Goal: Task Accomplishment & Management: Manage account settings

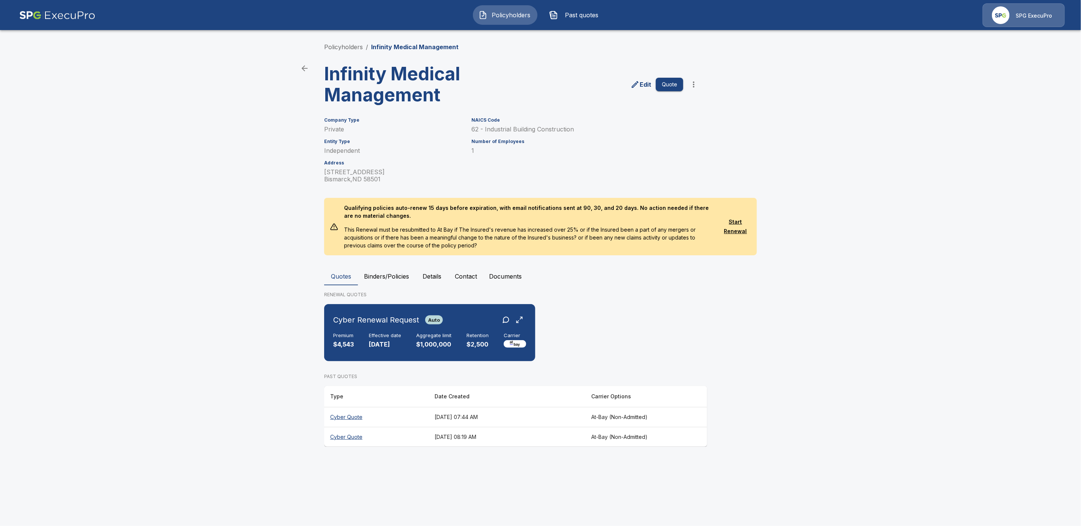
click at [390, 274] on button "Binders/Policies" at bounding box center [386, 276] width 57 height 18
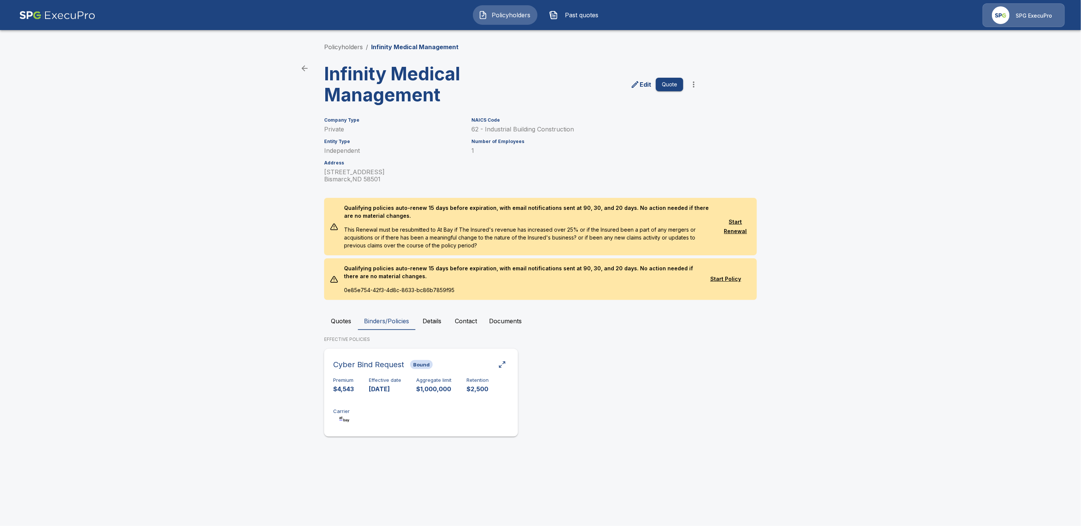
click at [409, 405] on div "Premium $4,543 Effective date 11/1/2024 Aggregate limit $1,000,000 Retention $2…" at bounding box center [421, 401] width 176 height 47
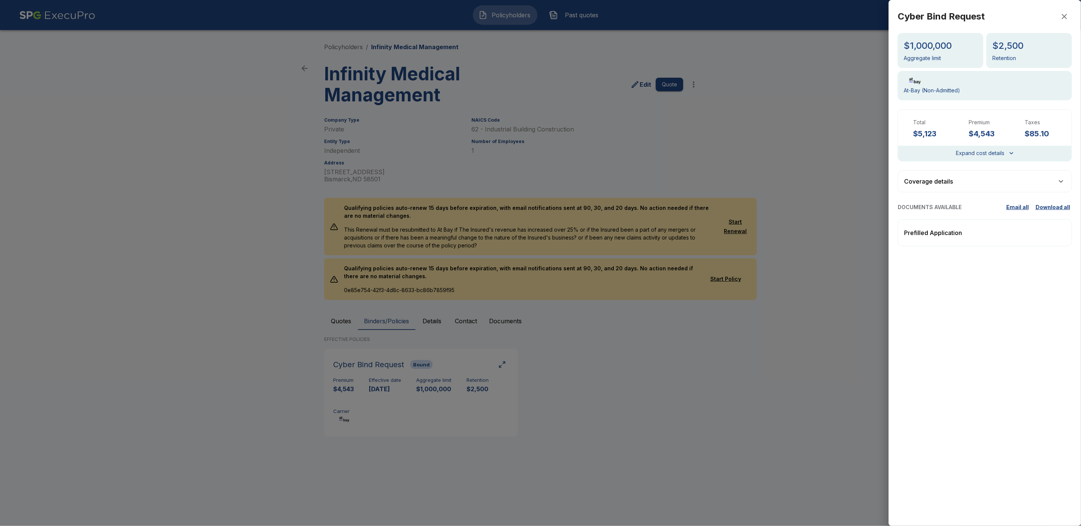
click at [1064, 18] on icon "button" at bounding box center [1064, 16] width 9 height 9
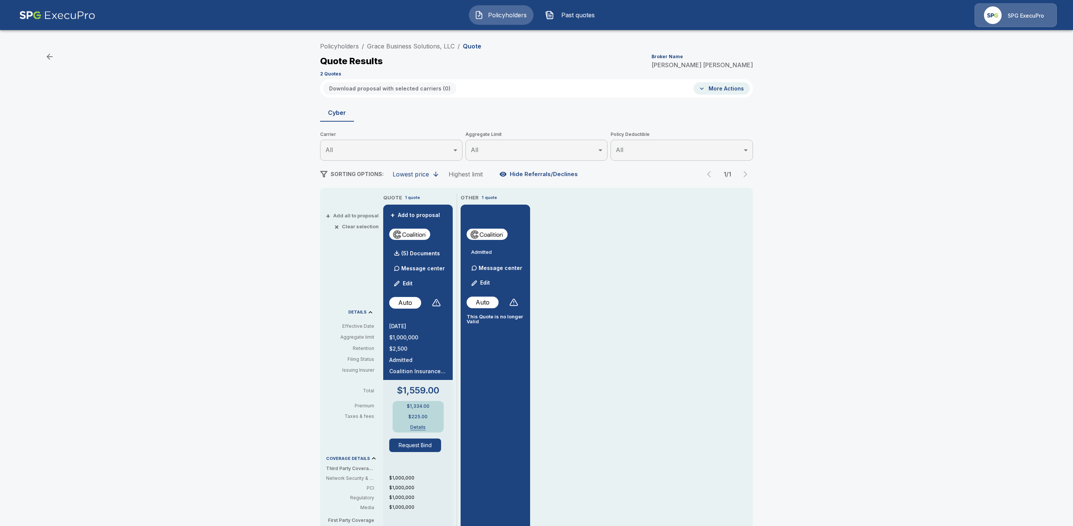
click at [340, 50] on li "Policyholders" at bounding box center [339, 46] width 39 height 9
click at [337, 44] on link "Policyholders" at bounding box center [339, 46] width 39 height 8
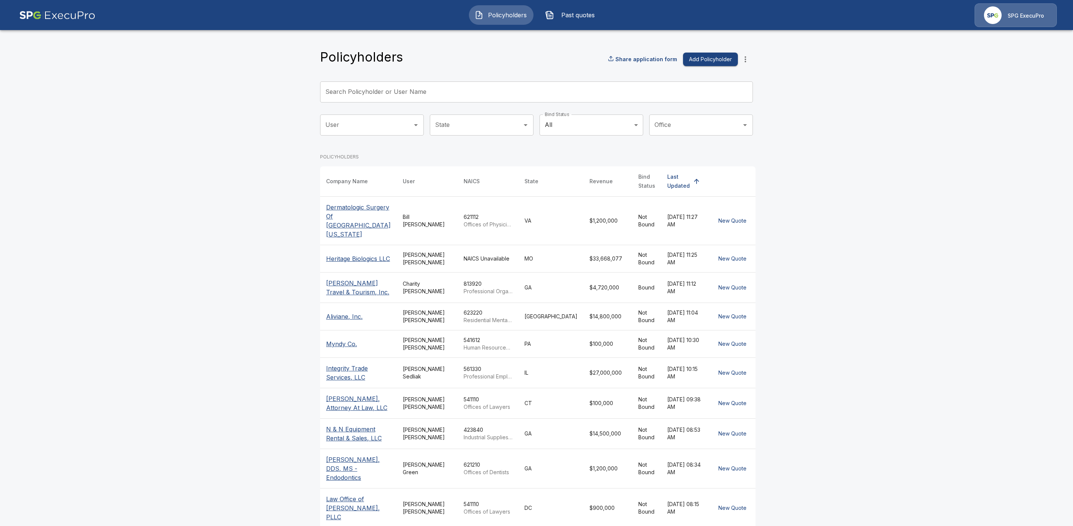
click at [360, 93] on input "Search Policyholder or User Name" at bounding box center [532, 92] width 425 height 21
paste input "*********"
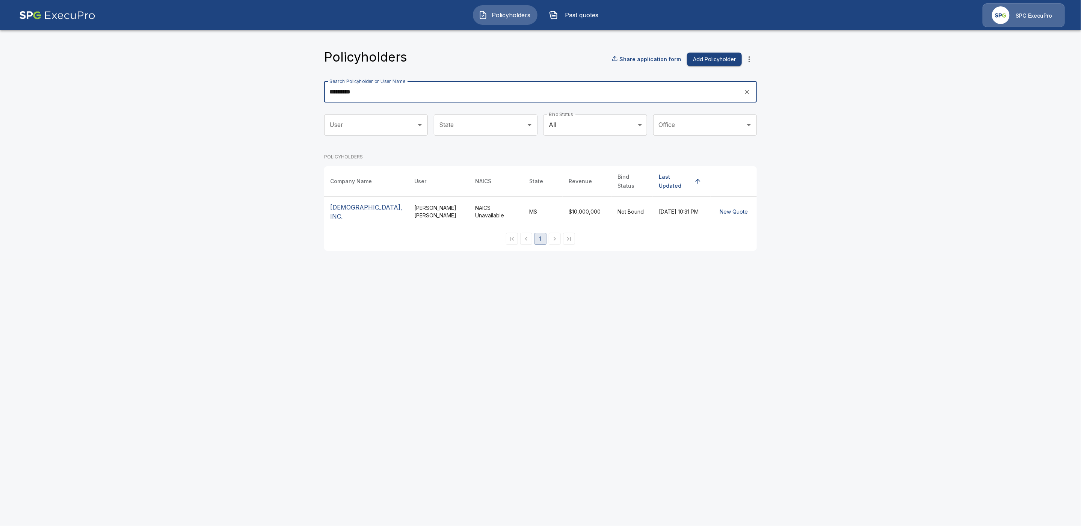
type input "*********"
click at [350, 221] on p "[DEMOGRAPHIC_DATA], INC." at bounding box center [366, 212] width 72 height 18
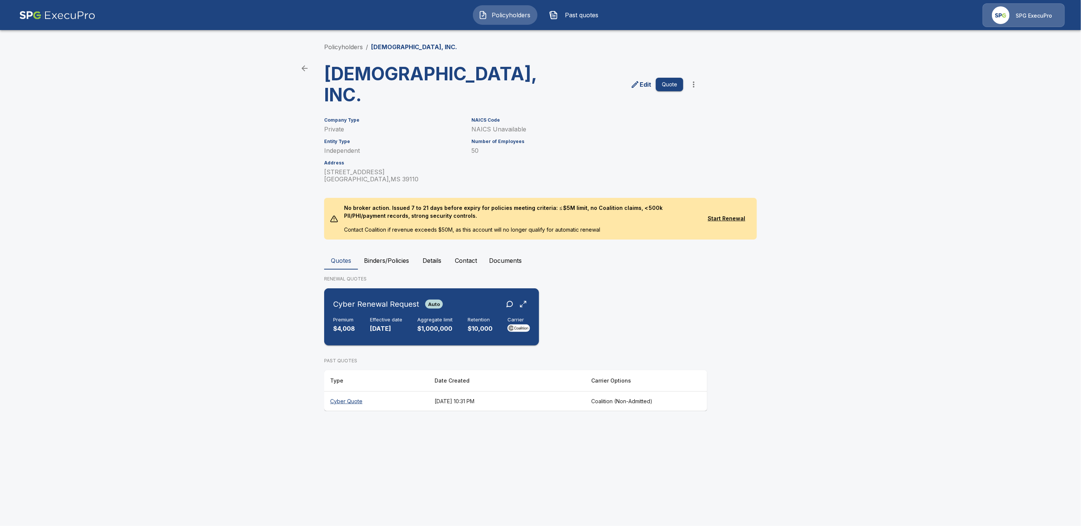
click at [474, 311] on div "Cyber Renewal Request Auto" at bounding box center [431, 305] width 197 height 14
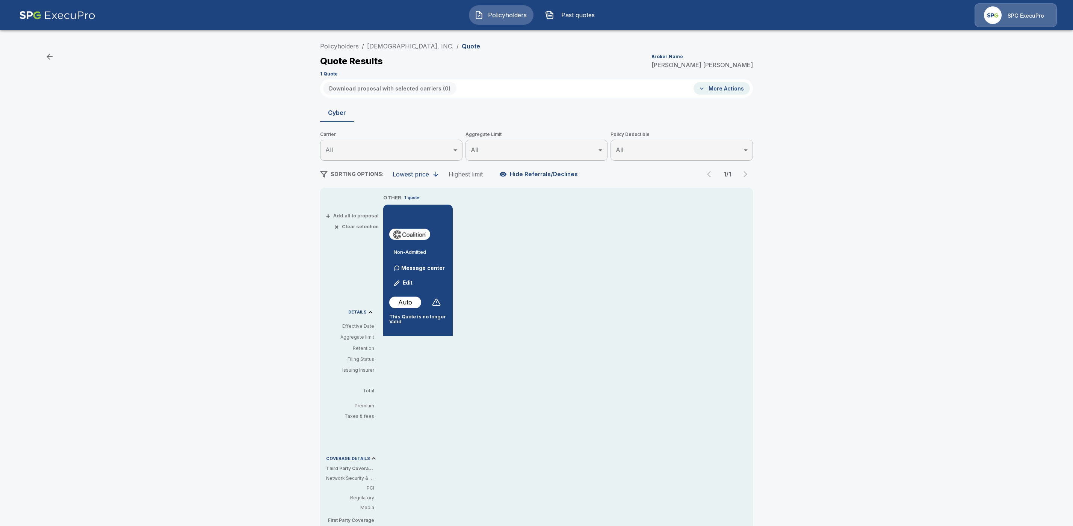
click at [412, 42] on link "[DEMOGRAPHIC_DATA], INC." at bounding box center [410, 46] width 86 height 8
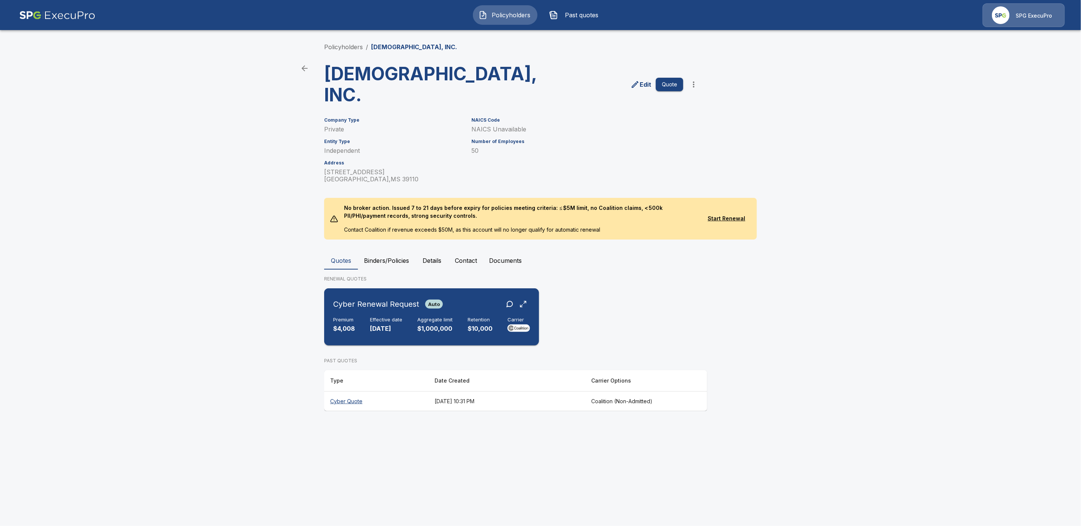
click at [389, 343] on div "Cyber Renewal Request Auto Premium $4,008 Effective date 10/9/2025 Aggregate li…" at bounding box center [431, 317] width 209 height 51
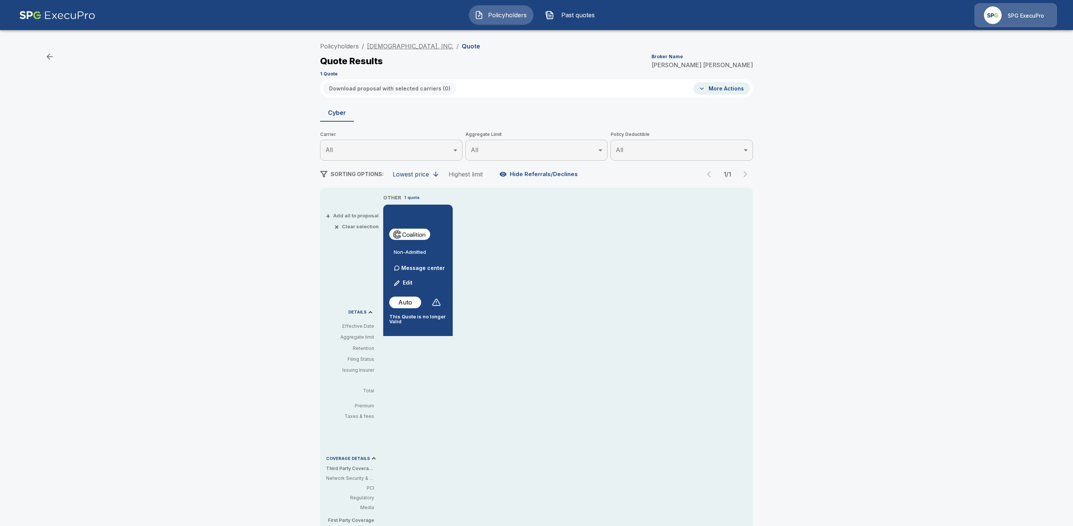
click at [447, 43] on link "[DEMOGRAPHIC_DATA], INC." at bounding box center [410, 46] width 86 height 8
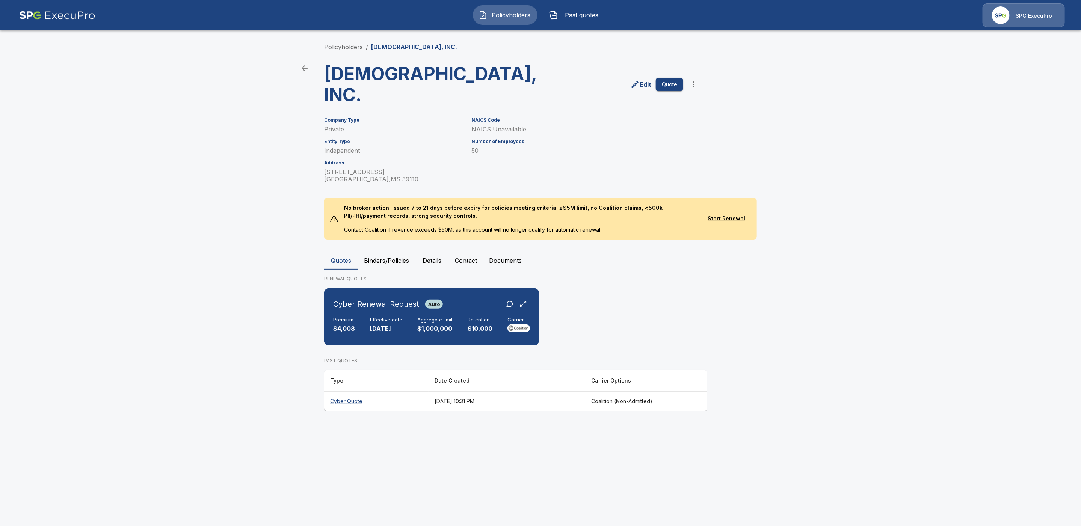
click at [648, 89] on p "Edit" at bounding box center [646, 84] width 12 height 9
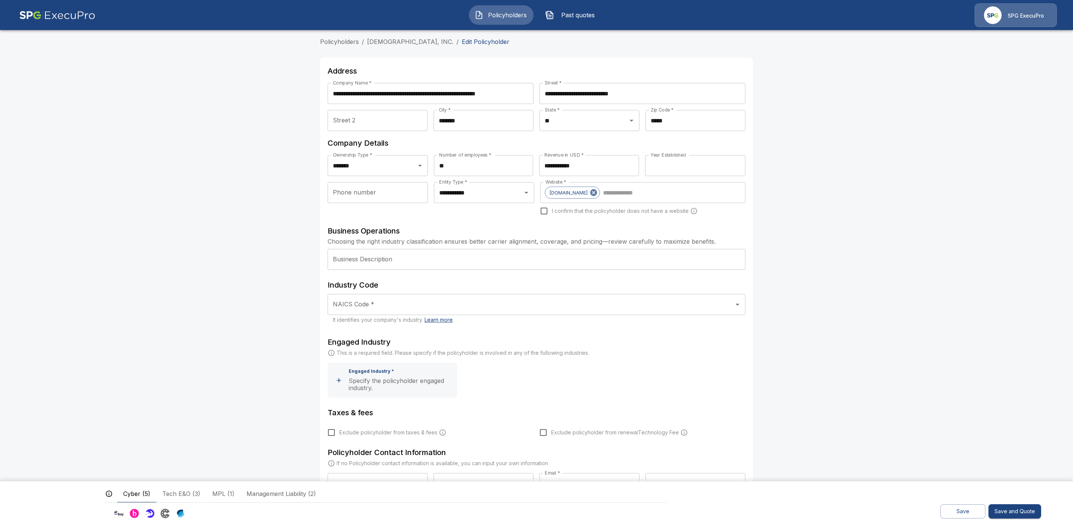
drag, startPoint x: 504, startPoint y: 42, endPoint x: 512, endPoint y: 48, distance: 9.9
click at [453, 42] on link "BROADMOOR BAPTIST CHURCH OF THE METRO BAPTIST ASSOCIATION, INC." at bounding box center [410, 42] width 86 height 8
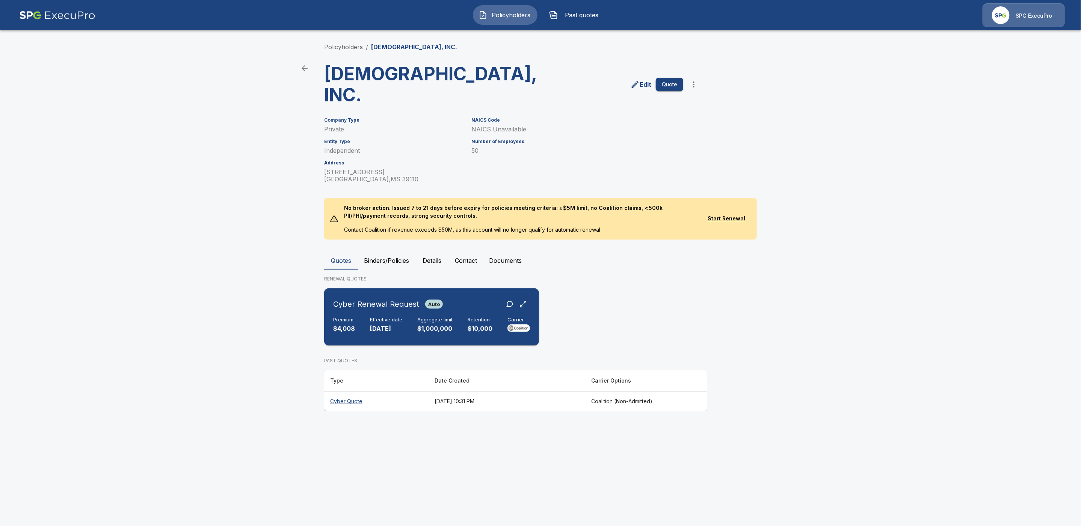
click at [400, 323] on h6 "Effective date" at bounding box center [386, 320] width 32 height 6
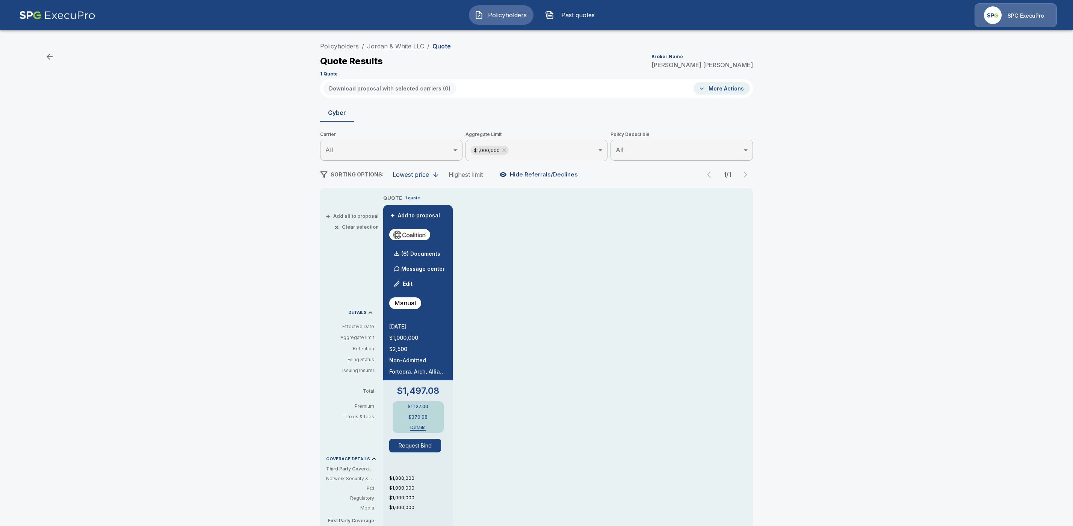
click at [409, 48] on link "Jordan & White LLC" at bounding box center [395, 46] width 57 height 8
click at [34, 16] on img at bounding box center [57, 15] width 76 height 24
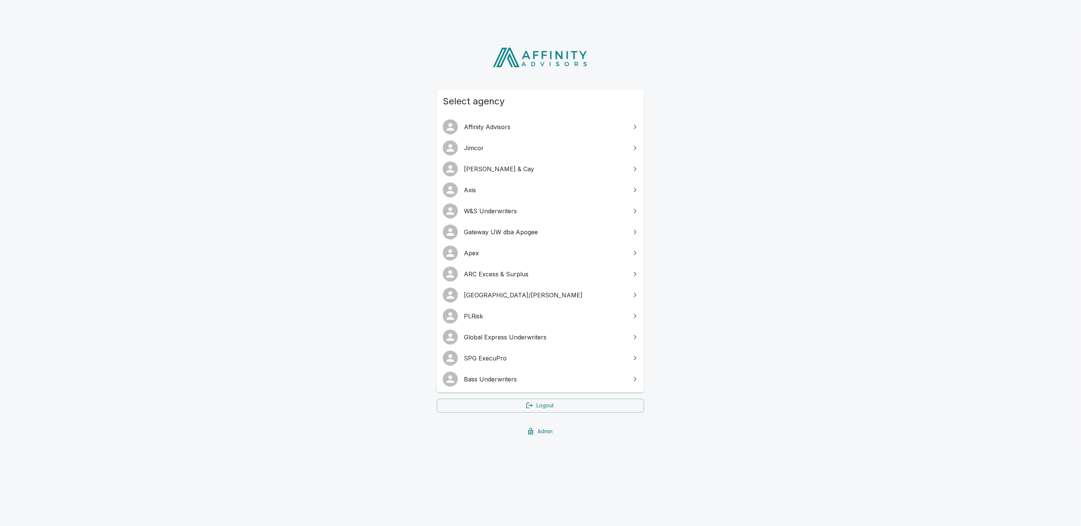
click at [506, 296] on span "[GEOGRAPHIC_DATA]/[PERSON_NAME]" at bounding box center [545, 295] width 162 height 9
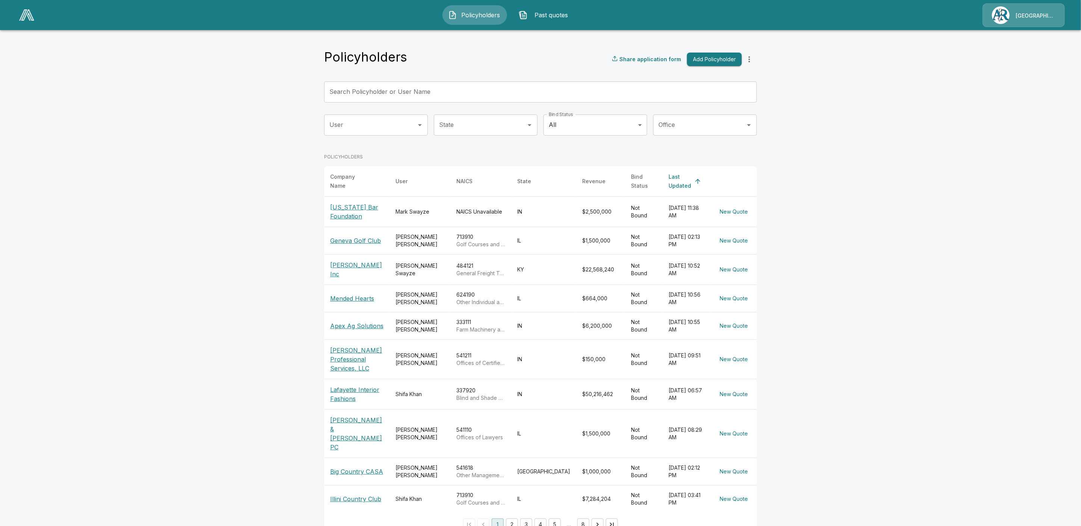
click at [377, 92] on input "Search Policyholder or User Name" at bounding box center [536, 92] width 425 height 21
paste input "**********"
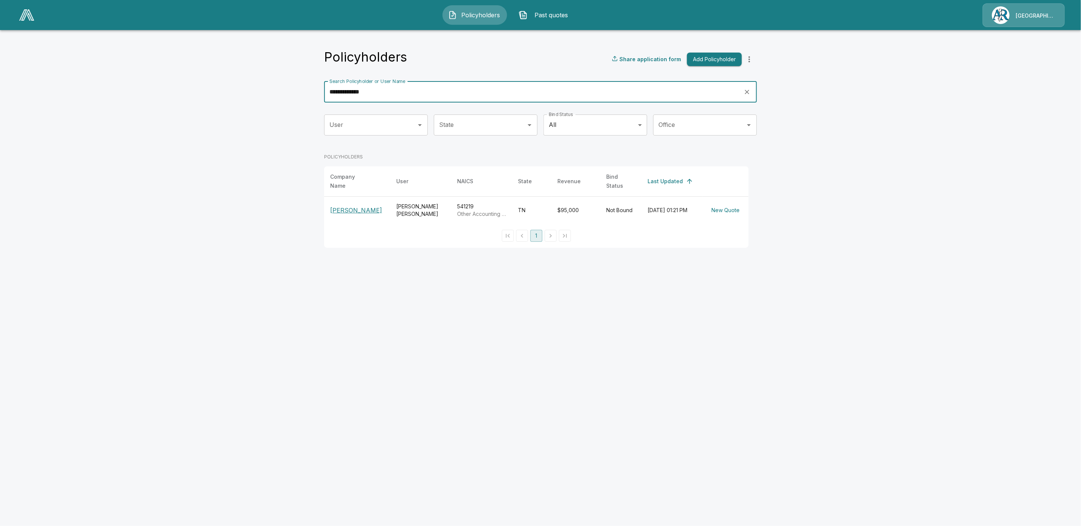
type input "**********"
click at [357, 208] on p "[PERSON_NAME]" at bounding box center [357, 210] width 54 height 9
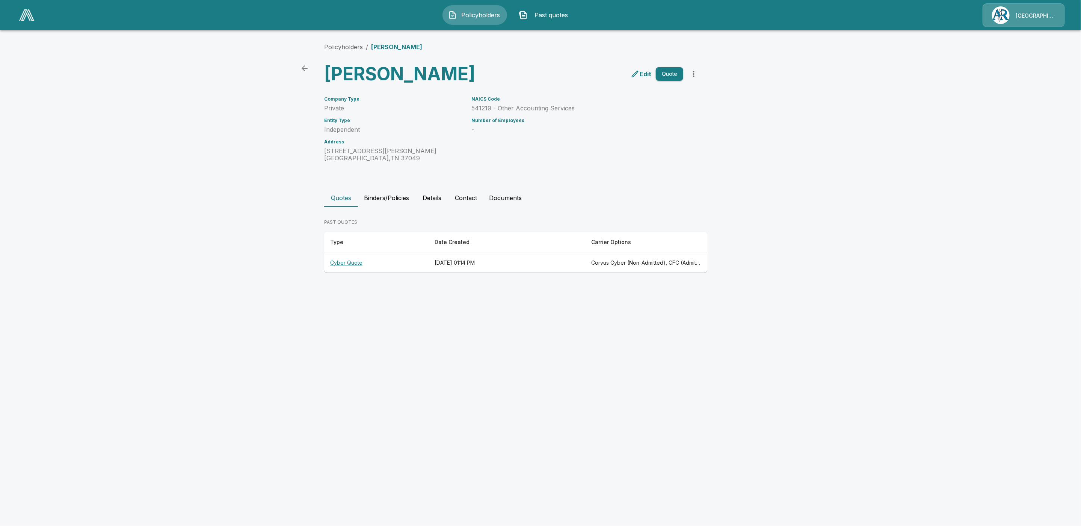
click at [344, 262] on th "Cyber Quote" at bounding box center [376, 263] width 104 height 20
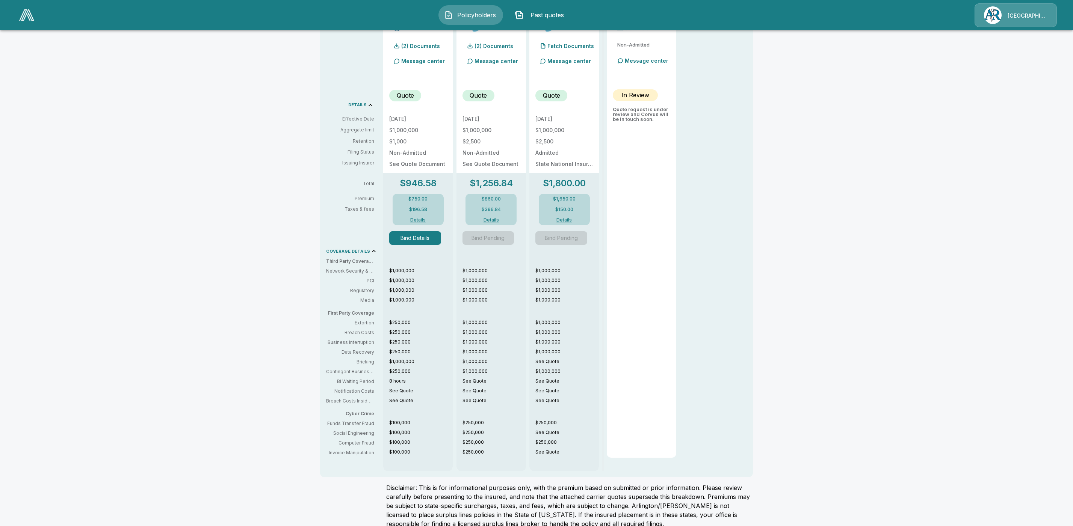
scroll to position [219, 0]
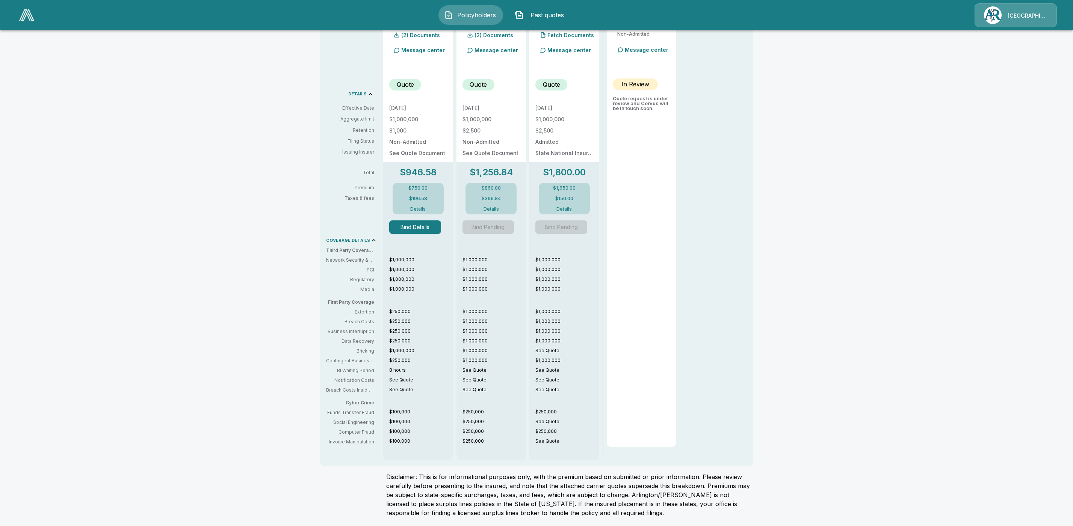
click at [412, 225] on button "Bind Details" at bounding box center [415, 228] width 52 height 14
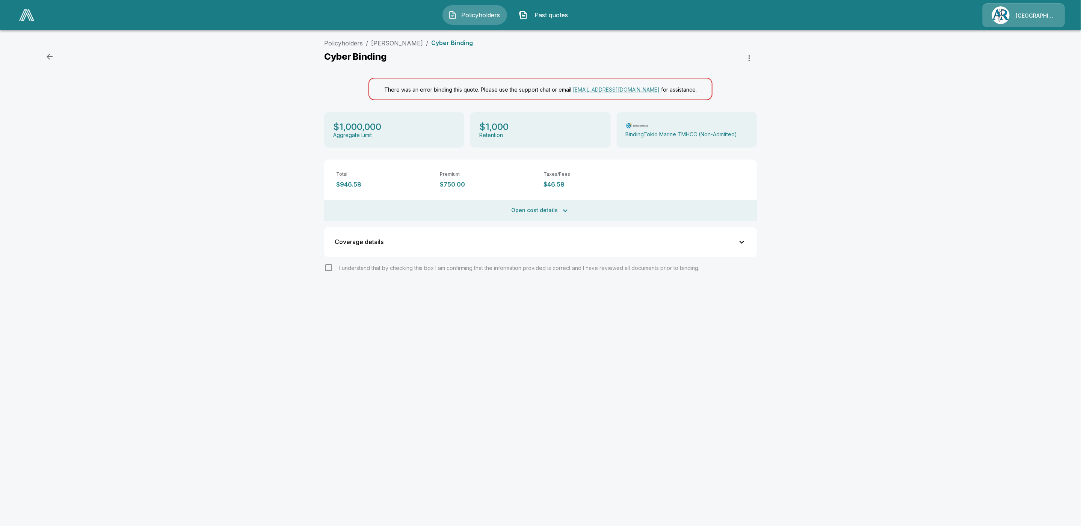
click at [744, 243] on icon "button" at bounding box center [741, 242] width 9 height 9
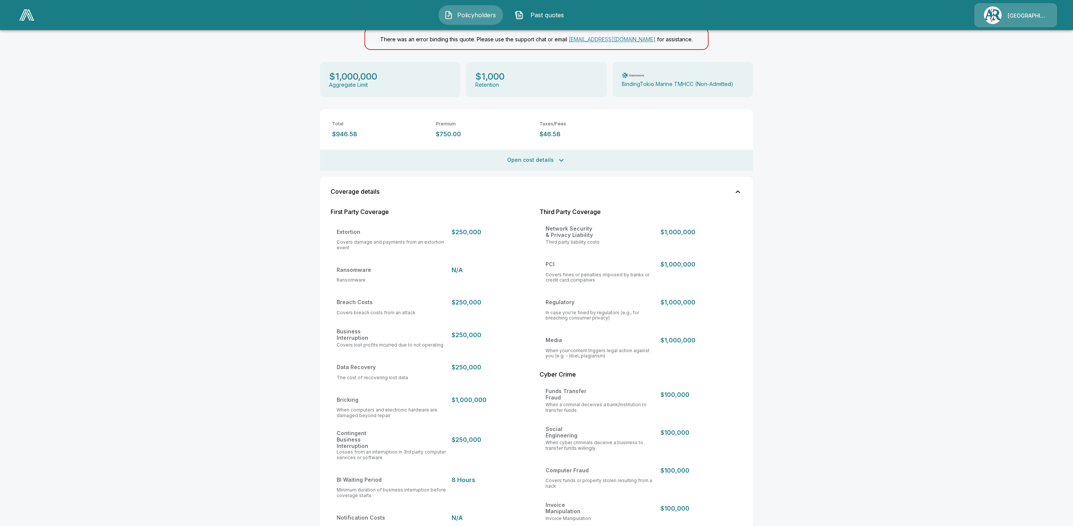
scroll to position [169, 0]
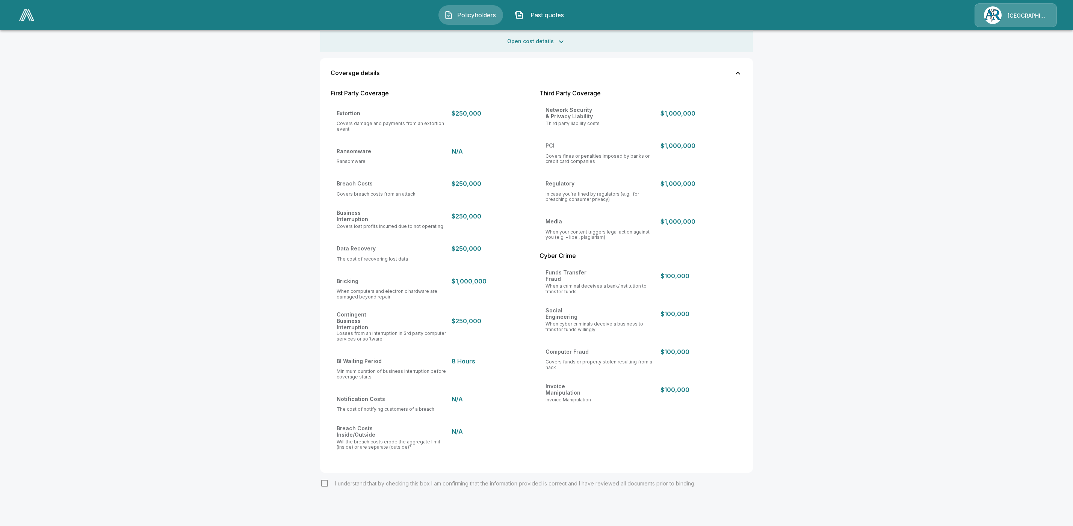
click at [328, 482] on div "I understand that by checking this box I am confirming that the information pro…" at bounding box center [536, 483] width 433 height 9
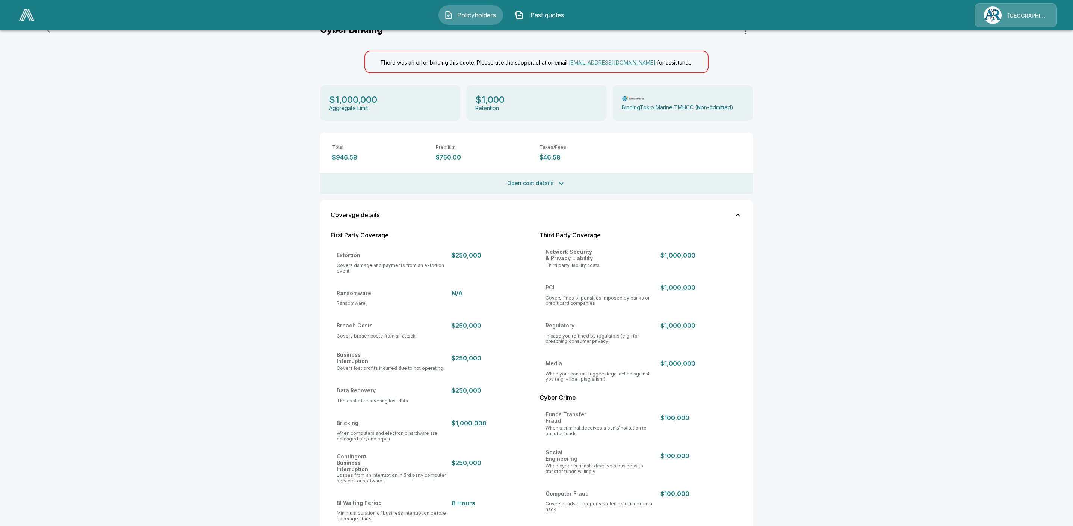
scroll to position [0, 0]
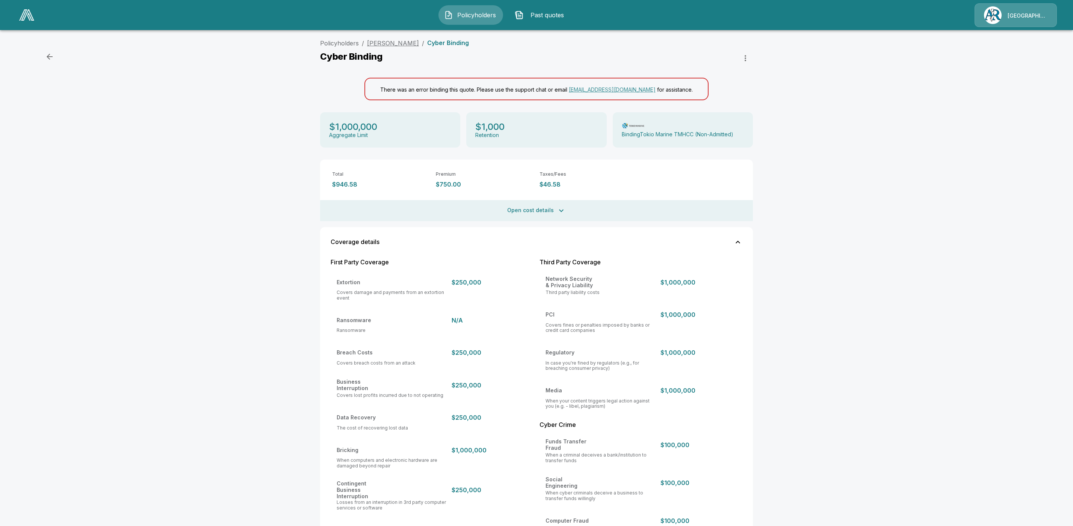
click at [392, 42] on link "[PERSON_NAME]" at bounding box center [393, 43] width 52 height 8
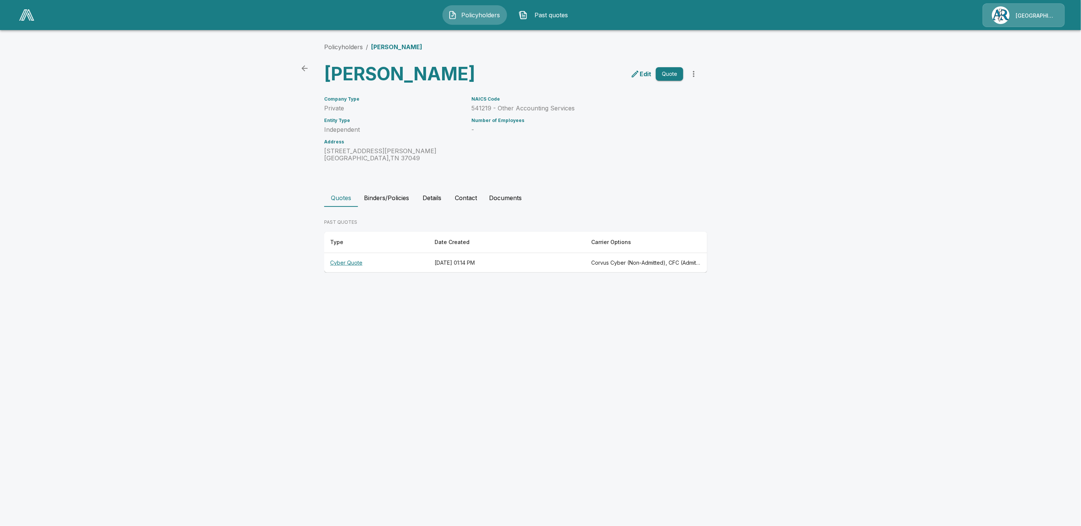
click at [344, 260] on th "Cyber Quote" at bounding box center [376, 263] width 104 height 20
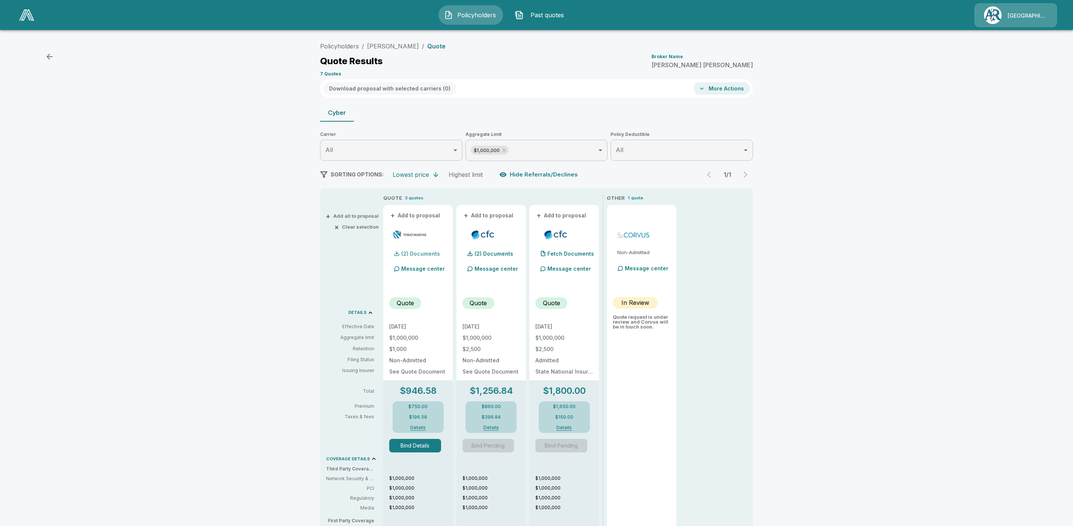
click at [424, 251] on div "(2) Documents" at bounding box center [414, 253] width 51 height 15
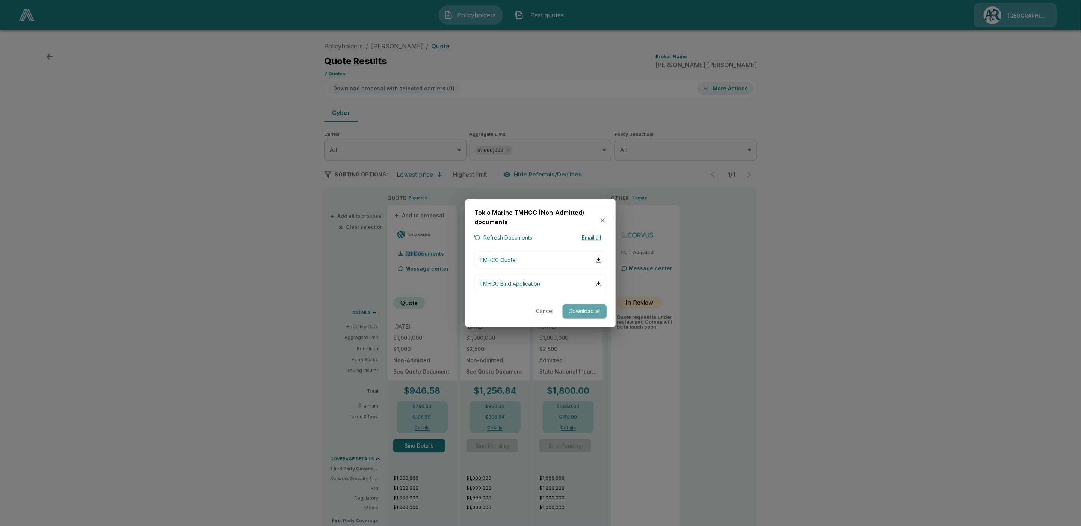
click at [580, 312] on button "Download all" at bounding box center [585, 312] width 44 height 14
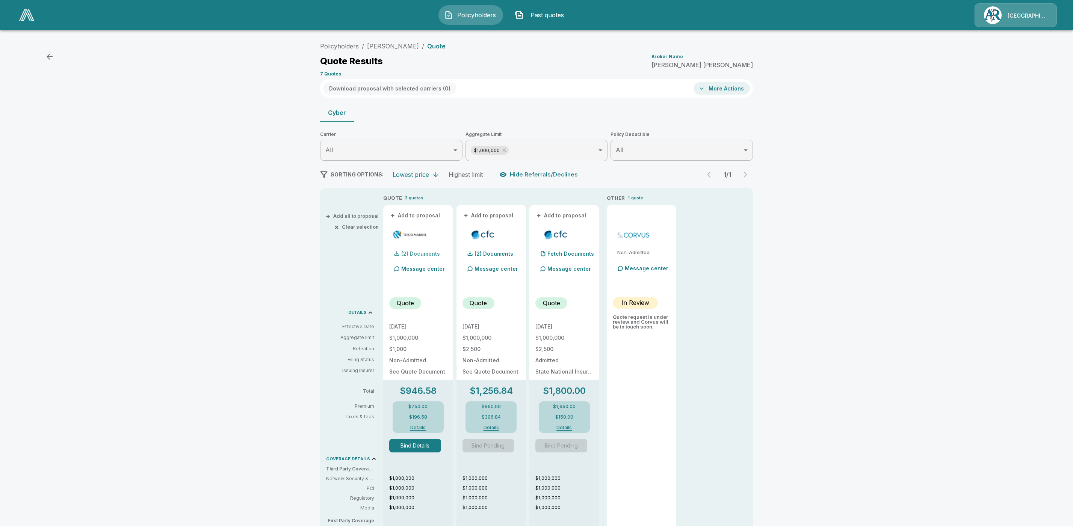
click at [438, 253] on p "(2) Documents" at bounding box center [420, 253] width 39 height 5
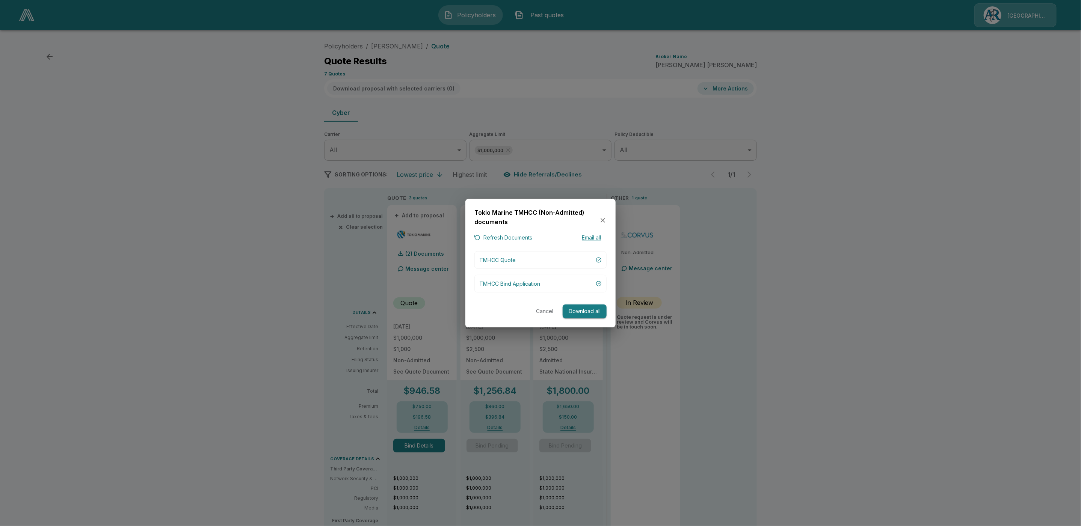
click at [517, 240] on button "Refresh Documents" at bounding box center [503, 237] width 58 height 9
click at [577, 260] on button "TMHCC Quote" at bounding box center [540, 260] width 132 height 18
click at [874, 337] on div at bounding box center [540, 263] width 1081 height 526
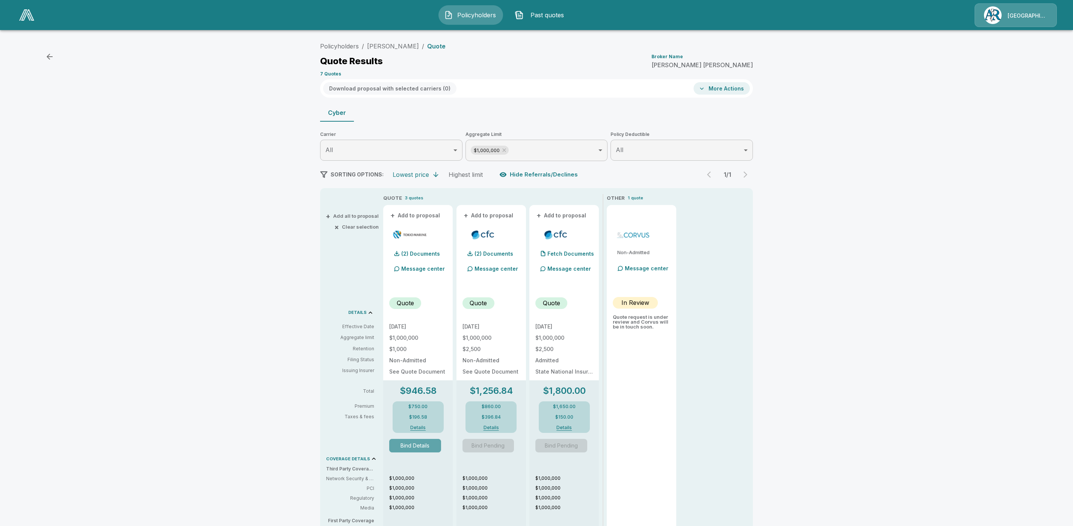
click at [413, 449] on button "Bind Details" at bounding box center [415, 446] width 52 height 14
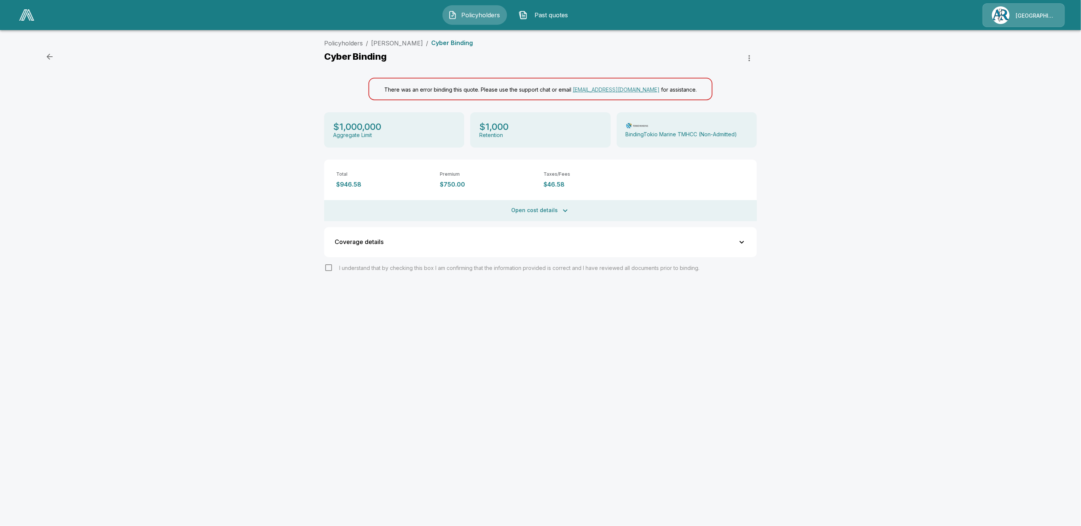
click at [563, 204] on button "Open cost details" at bounding box center [540, 210] width 433 height 21
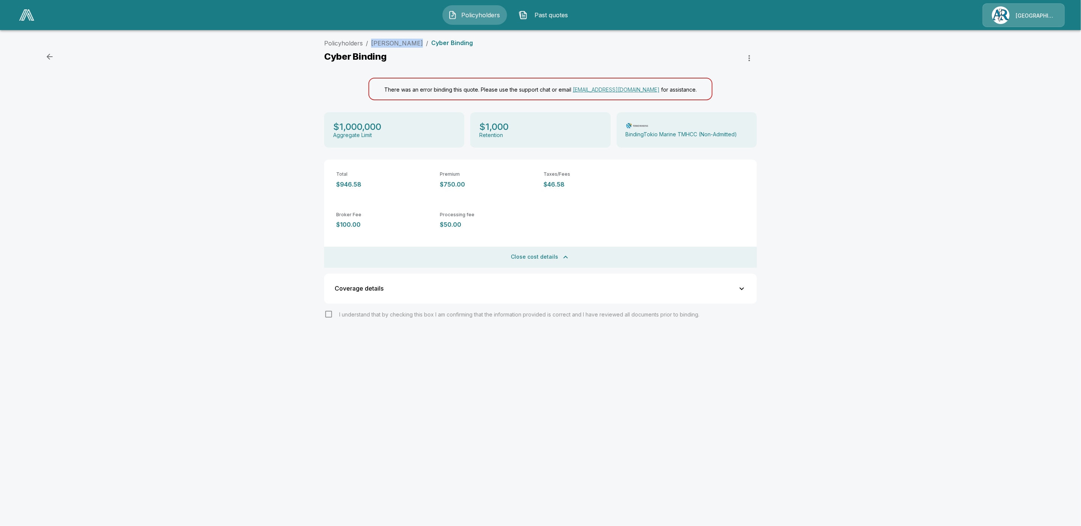
drag, startPoint x: 411, startPoint y: 42, endPoint x: 368, endPoint y: 40, distance: 42.5
click at [368, 40] on ol "Policyholders / Carrie Graves / Cyber Binding" at bounding box center [398, 43] width 149 height 9
copy link "Carrie Graves"
click at [387, 42] on link "Carrie Graves" at bounding box center [397, 43] width 52 height 8
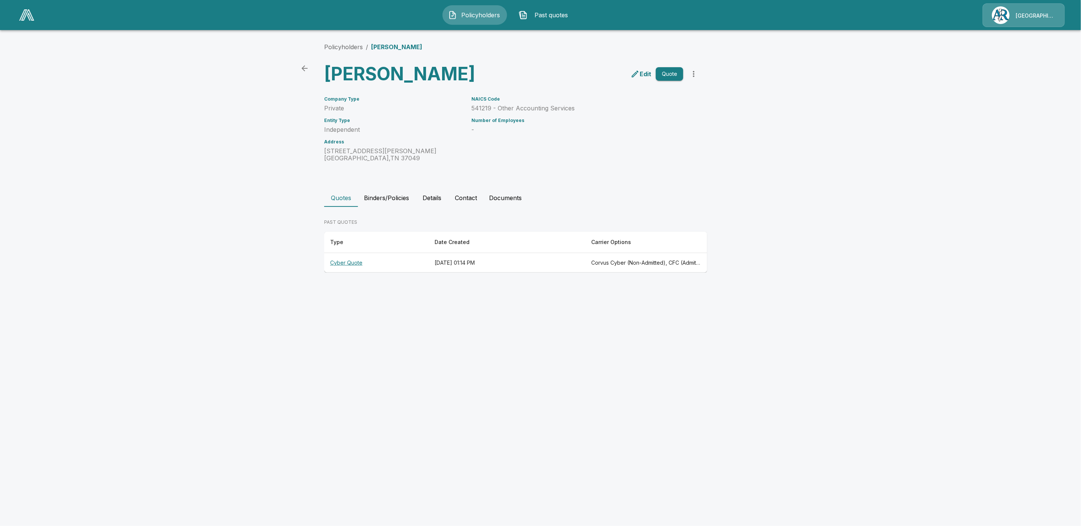
click at [396, 195] on button "Binders/Policies" at bounding box center [386, 198] width 57 height 18
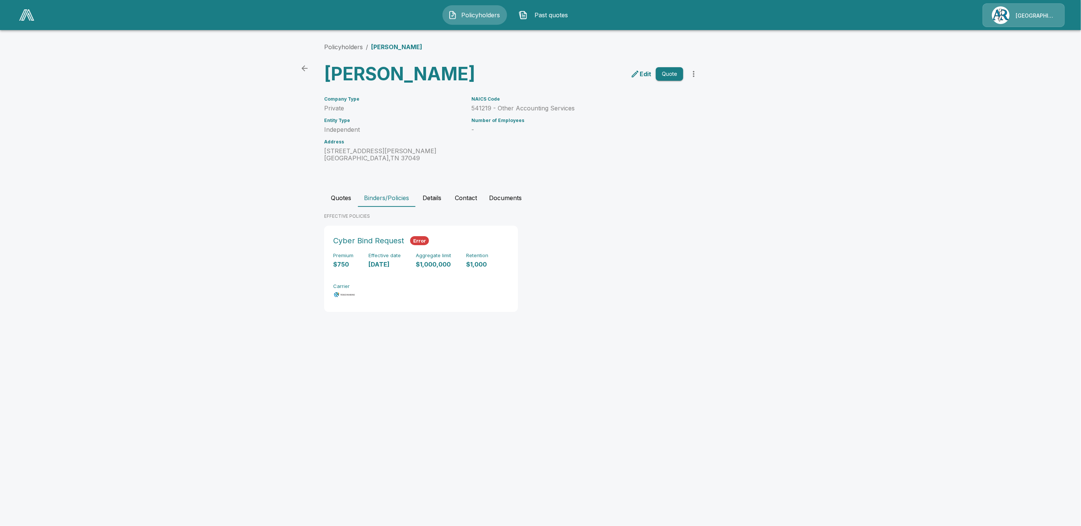
click at [387, 274] on div "Premium $750 Effective date 10/18/2025 Aggregate limit $1,000,000 Retention $1,…" at bounding box center [421, 276] width 176 height 47
click at [438, 240] on div "Cyber Bind Request Error" at bounding box center [421, 241] width 176 height 12
click at [344, 198] on button "Quotes" at bounding box center [341, 198] width 34 height 18
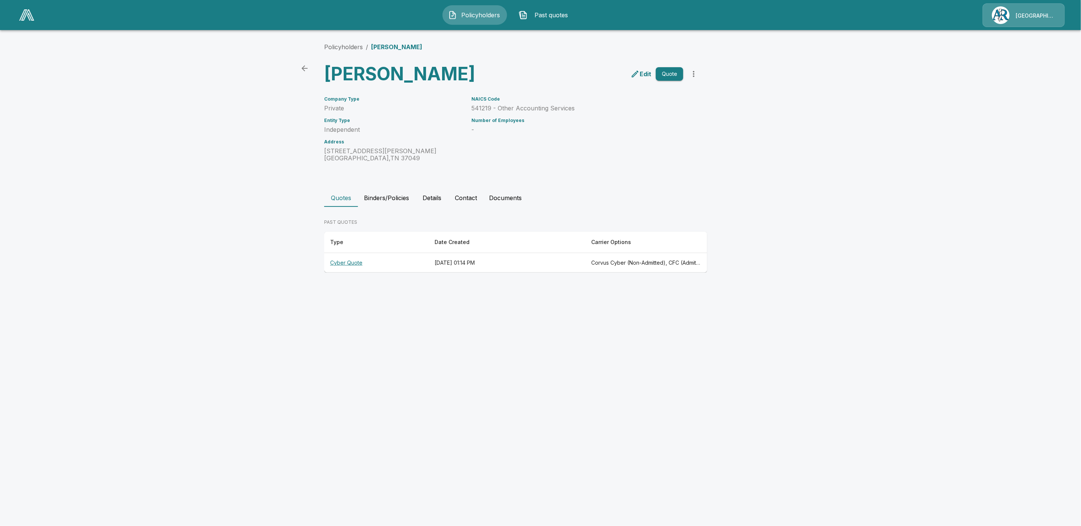
click at [394, 263] on th "Cyber Quote" at bounding box center [376, 263] width 104 height 20
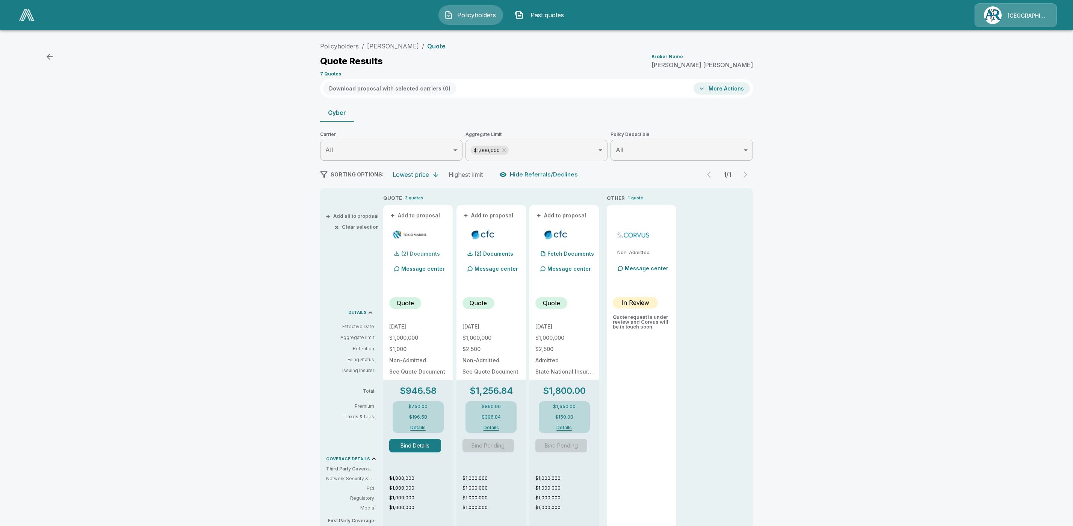
click at [420, 254] on p "(2) Documents" at bounding box center [420, 253] width 39 height 5
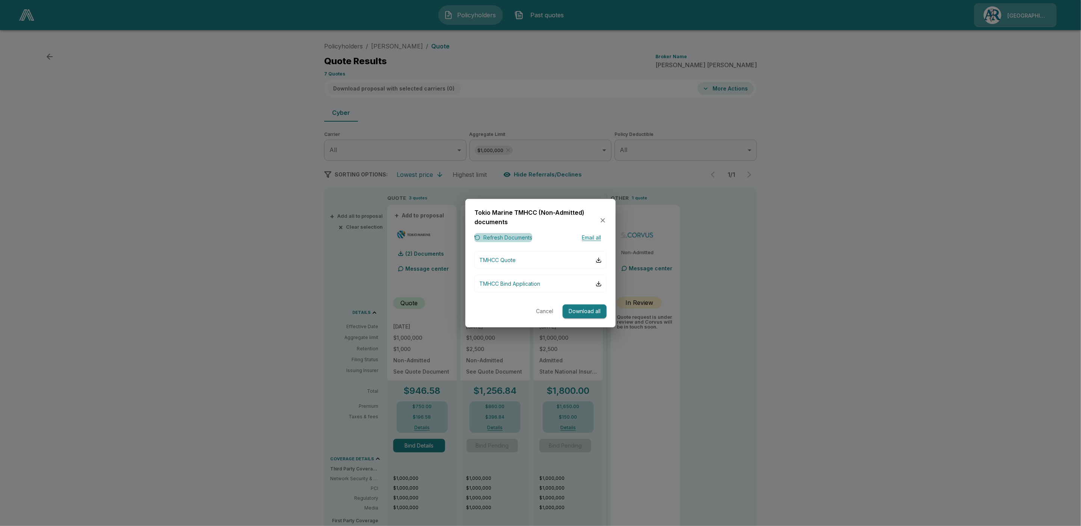
click at [511, 239] on button "Refresh Documents" at bounding box center [503, 237] width 58 height 9
click at [577, 311] on button "Download all" at bounding box center [585, 312] width 44 height 14
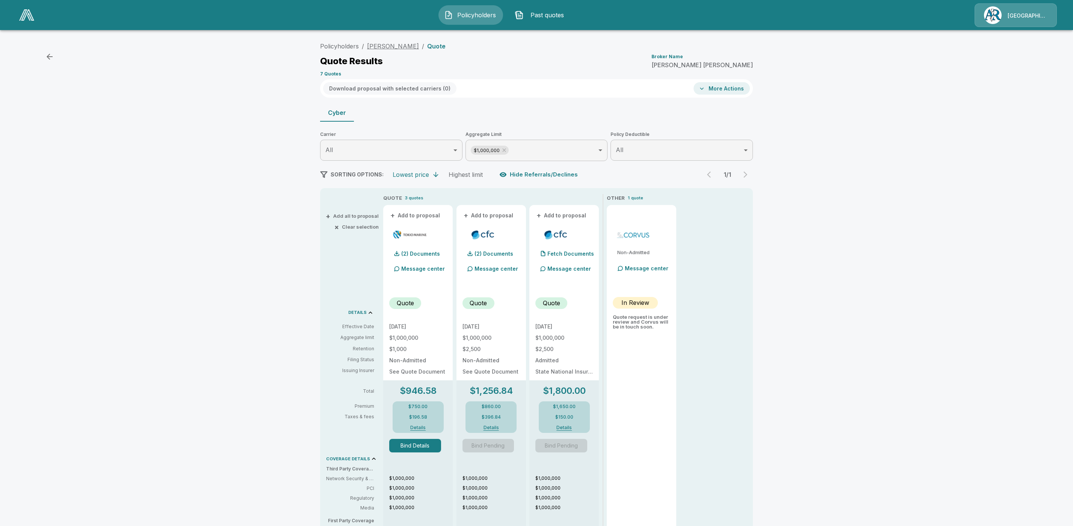
click at [391, 46] on link "Carrie Graves" at bounding box center [393, 46] width 52 height 8
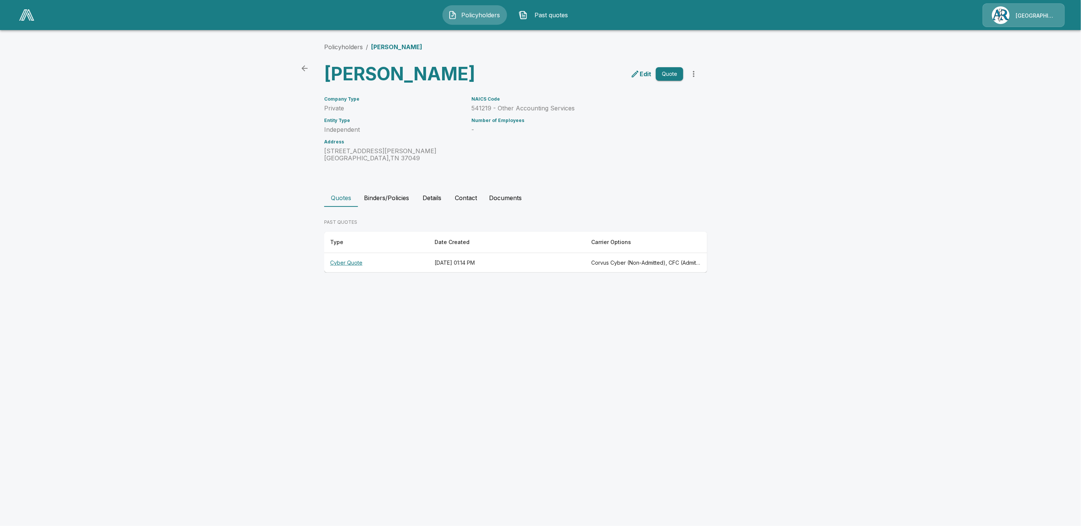
click at [342, 262] on th "Cyber Quote" at bounding box center [376, 263] width 104 height 20
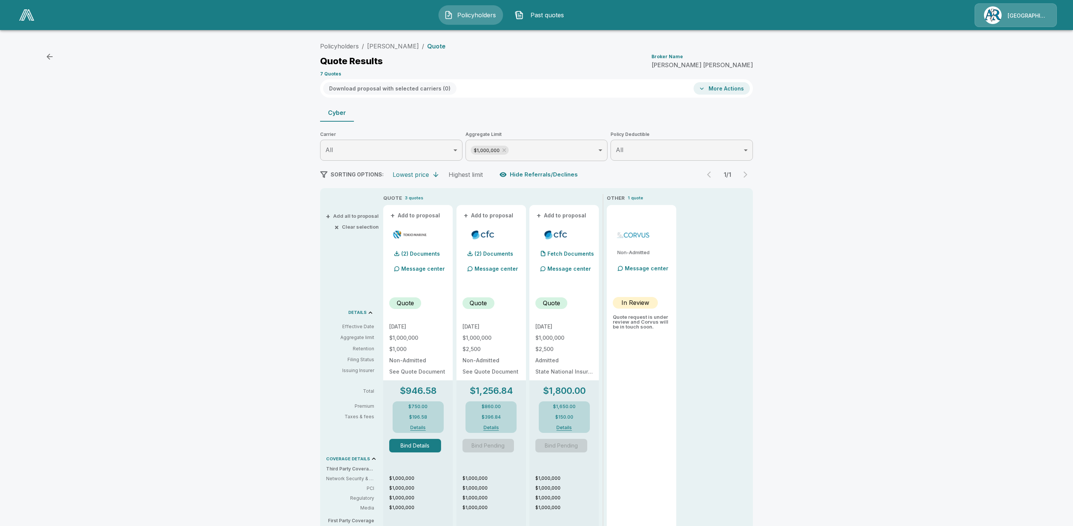
click at [416, 450] on button "Bind Details" at bounding box center [415, 446] width 52 height 14
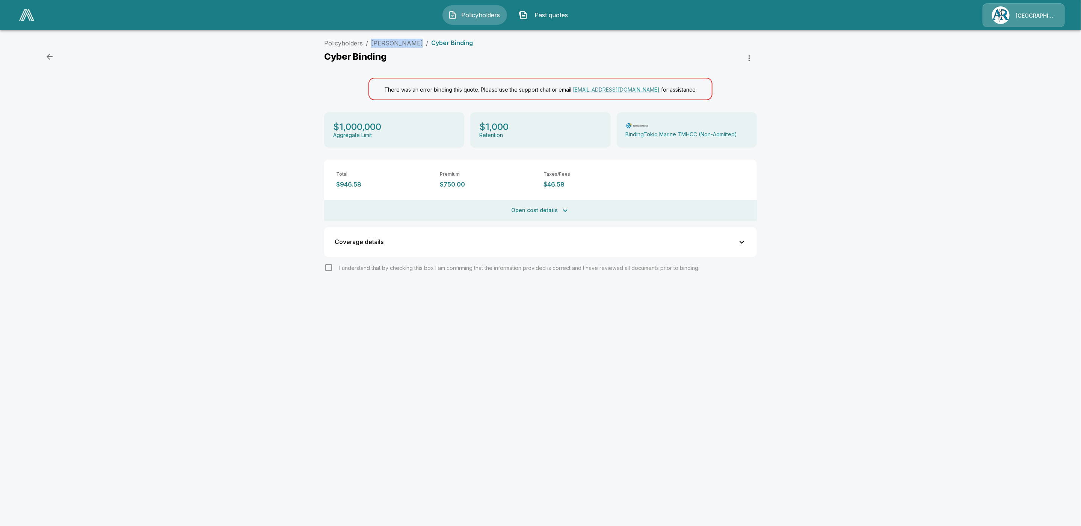
drag, startPoint x: 410, startPoint y: 43, endPoint x: 369, endPoint y: 41, distance: 41.4
click at [369, 41] on ol "Policyholders / [PERSON_NAME] / Cyber Binding" at bounding box center [398, 43] width 149 height 9
copy link "[PERSON_NAME]"
click at [883, 88] on div "Policyholders / [PERSON_NAME] / Cyber Binding Cyber Binding There was an error …" at bounding box center [540, 174] width 1081 height 276
click at [392, 44] on link "[PERSON_NAME]" at bounding box center [397, 43] width 52 height 8
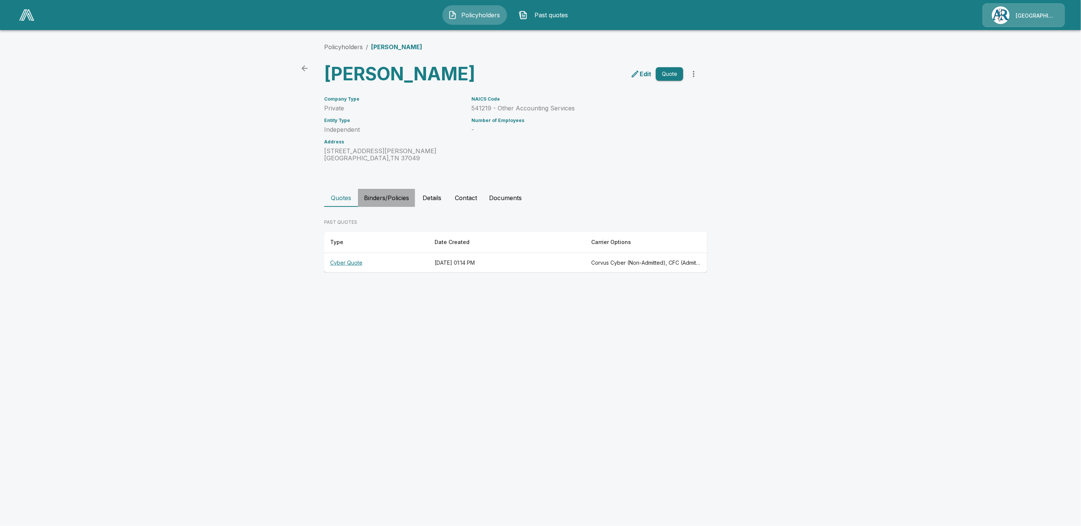
click at [389, 199] on button "Binders/Policies" at bounding box center [386, 198] width 57 height 18
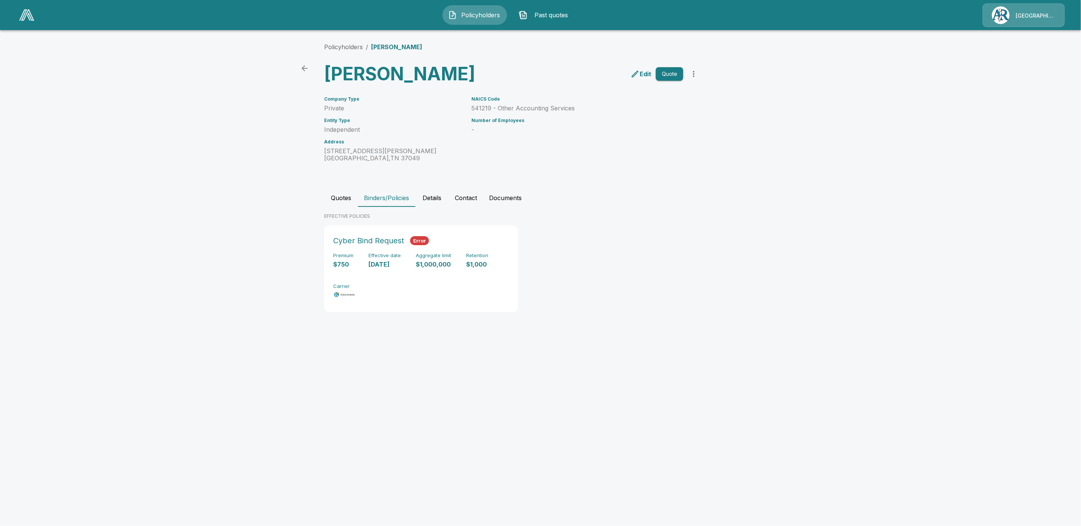
click at [668, 229] on div "Cyber Bind Request Error Premium $750 Effective date [DATE] Aggregate limit $1,…" at bounding box center [519, 272] width 390 height 92
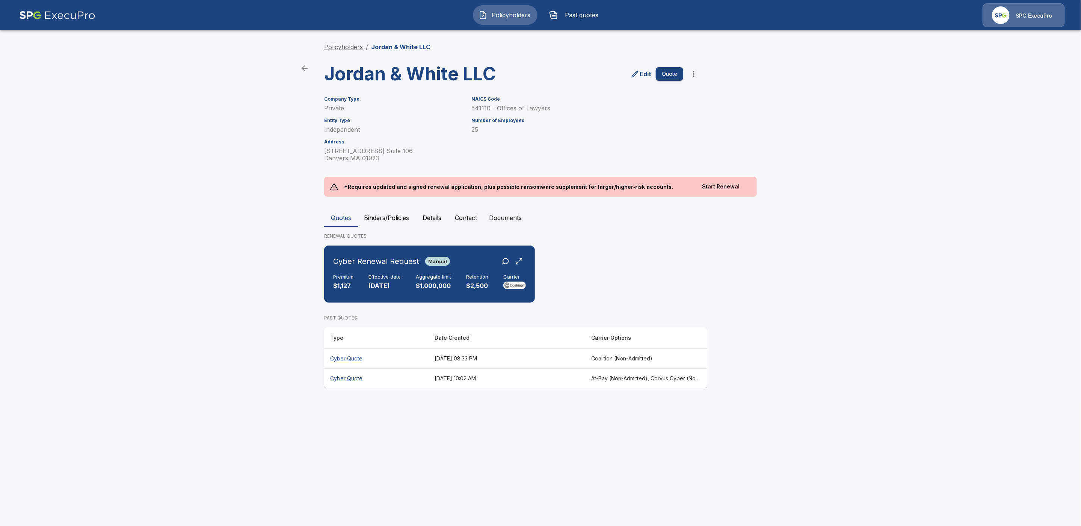
click at [330, 48] on link "Policyholders" at bounding box center [343, 47] width 39 height 8
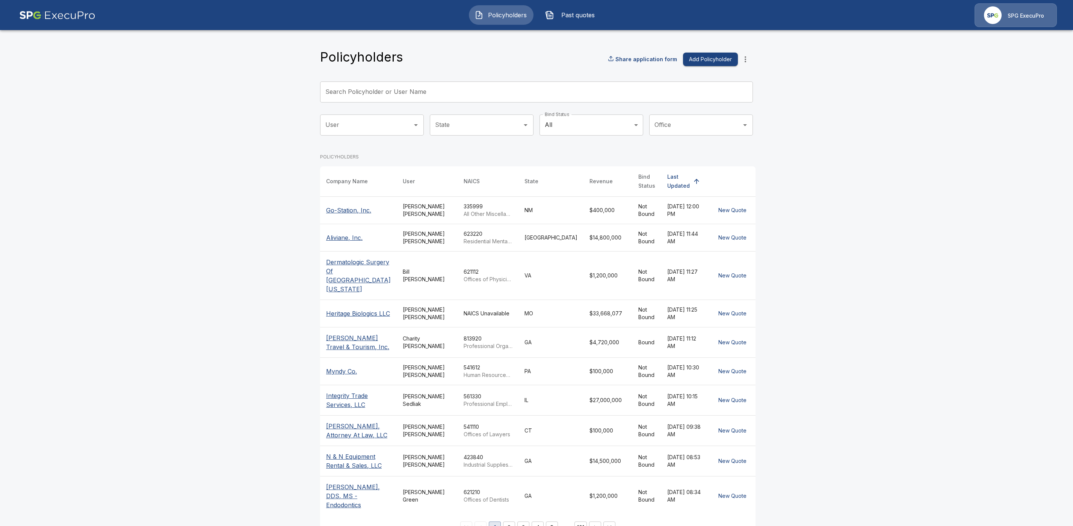
click at [374, 92] on input "Search Policyholder or User Name" at bounding box center [532, 92] width 425 height 21
paste input "**********"
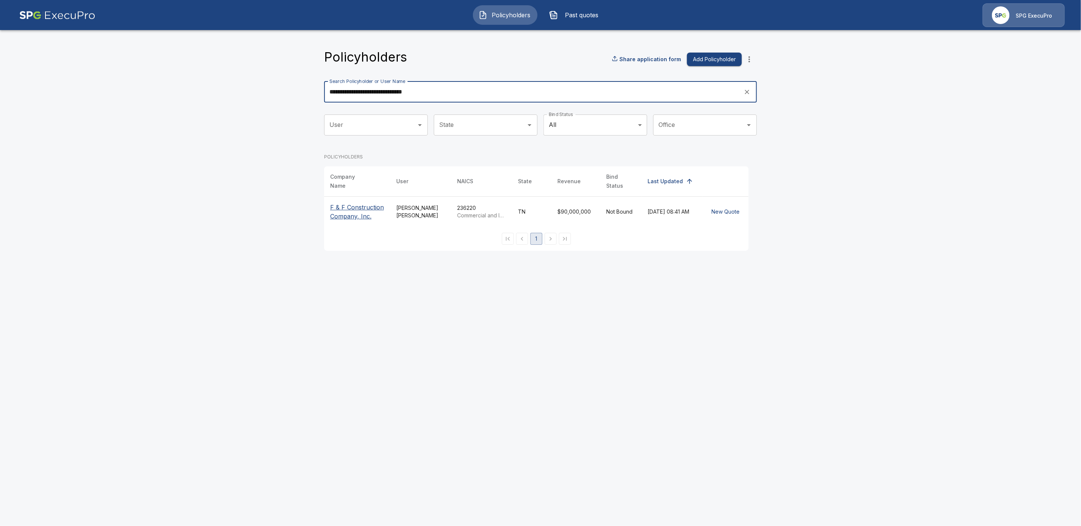
type input "**********"
drag, startPoint x: 355, startPoint y: 202, endPoint x: 357, endPoint y: 206, distance: 4.8
click at [355, 203] on p "F & F Construction Company, Inc." at bounding box center [357, 212] width 54 height 18
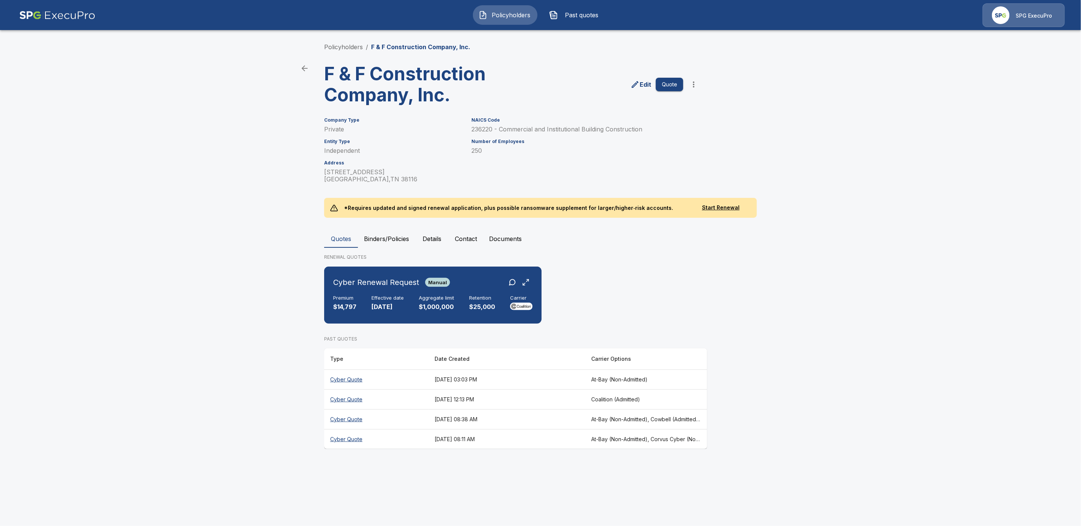
click at [342, 420] on th "Cyber Quote" at bounding box center [376, 419] width 104 height 20
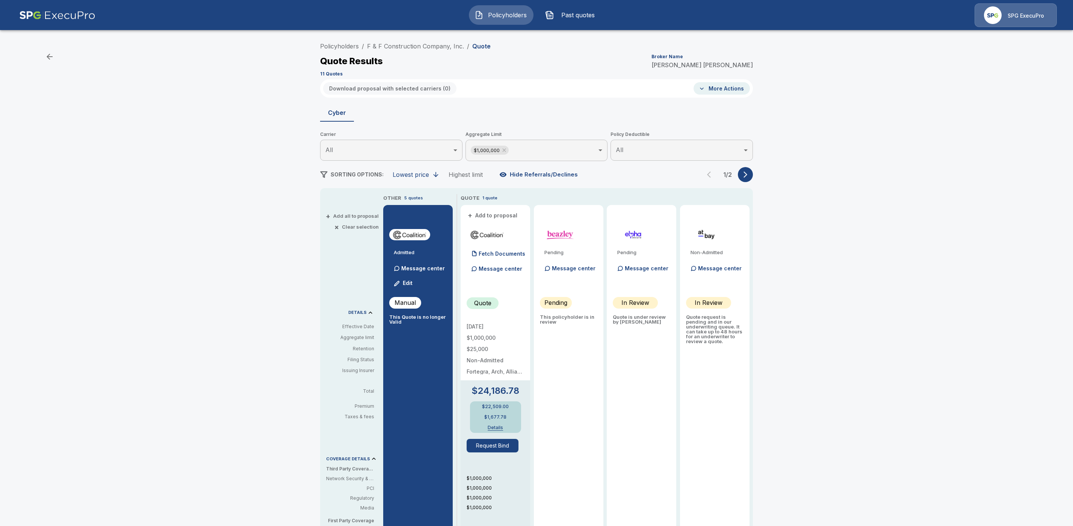
click at [747, 176] on icon "button" at bounding box center [745, 175] width 4 height 6
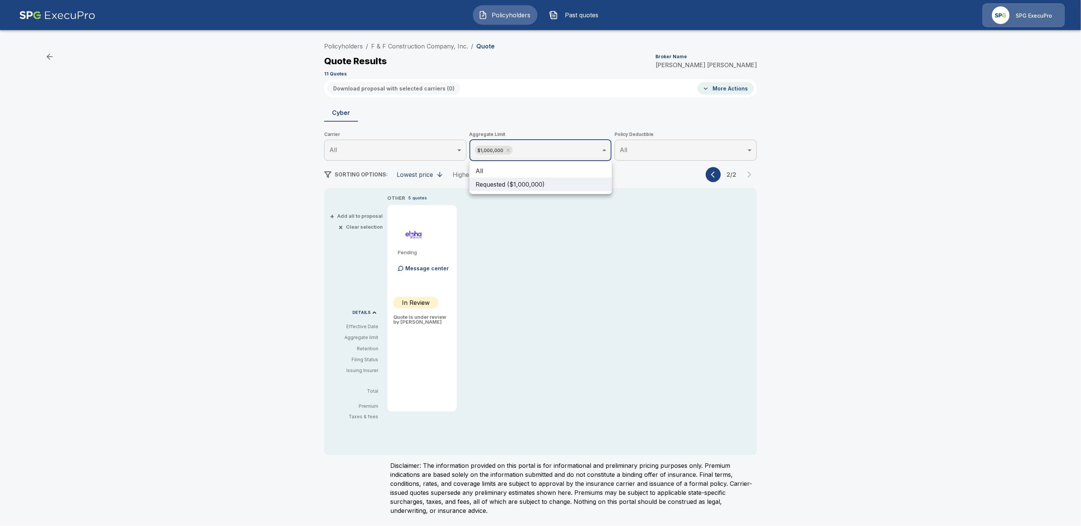
click at [582, 150] on body "Policyholders Past quotes SPG ExecuPro Policyholders / F & F Construction Compa…" at bounding box center [540, 262] width 1081 height 524
click at [496, 165] on li "All" at bounding box center [541, 171] width 142 height 14
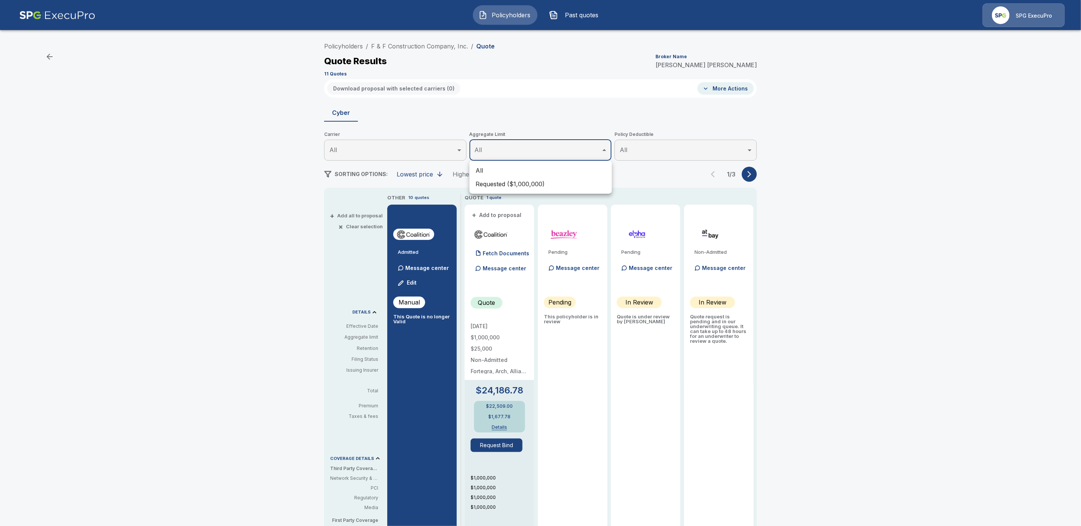
click at [750, 174] on div at bounding box center [540, 263] width 1081 height 526
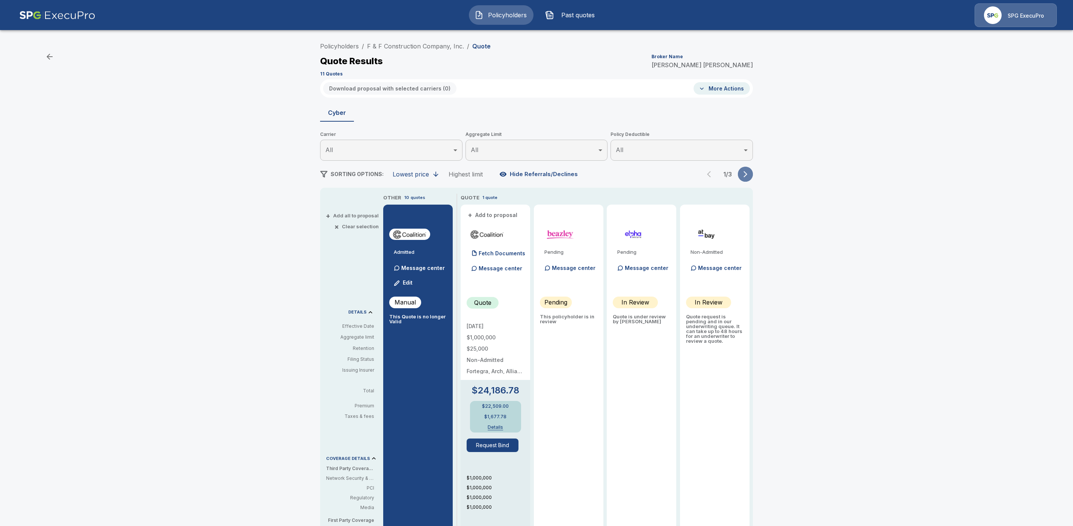
click at [749, 176] on icon "button" at bounding box center [746, 175] width 8 height 8
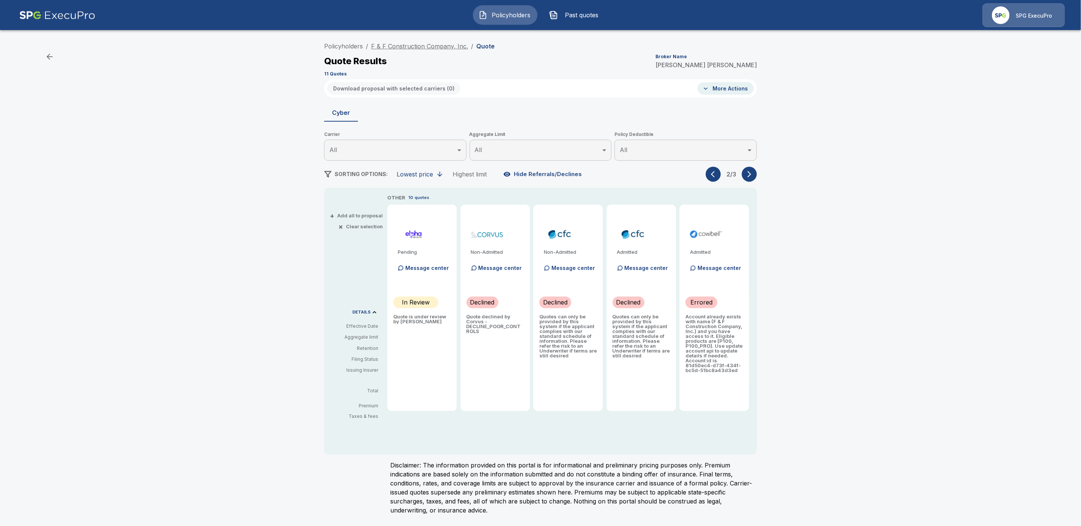
click at [400, 47] on link "F & F Construction Company, Inc." at bounding box center [419, 46] width 97 height 8
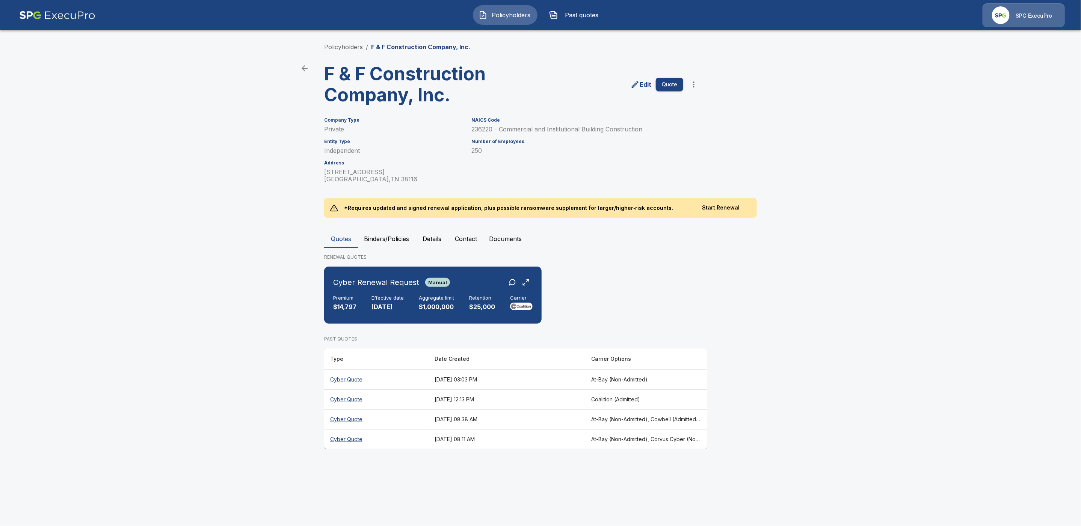
click at [483, 438] on th "[DATE] 08:11 AM" at bounding box center [507, 439] width 157 height 20
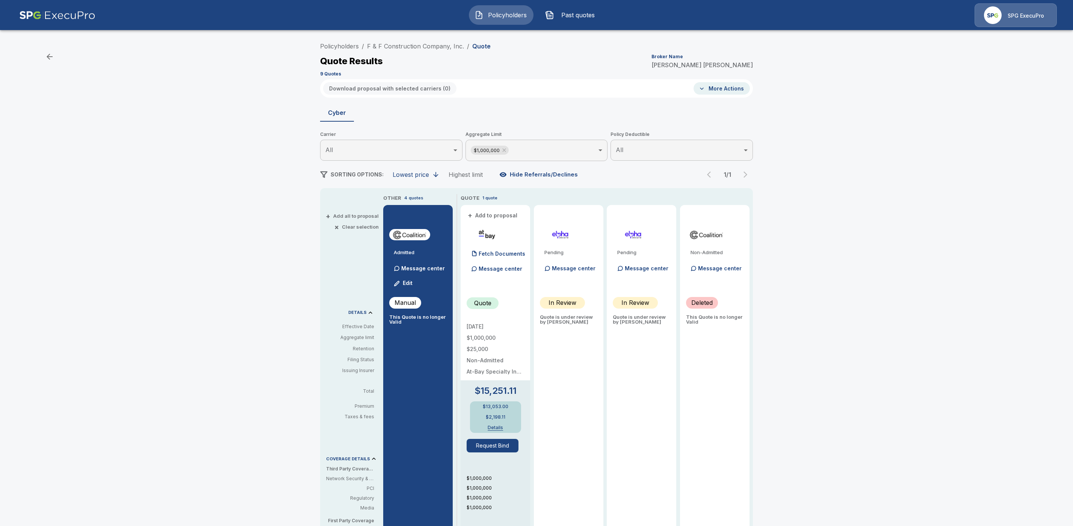
click at [559, 147] on body "Policyholders Past quotes SPG ExecuPro Policyholders / F & F Construction Compa…" at bounding box center [536, 377] width 1073 height 754
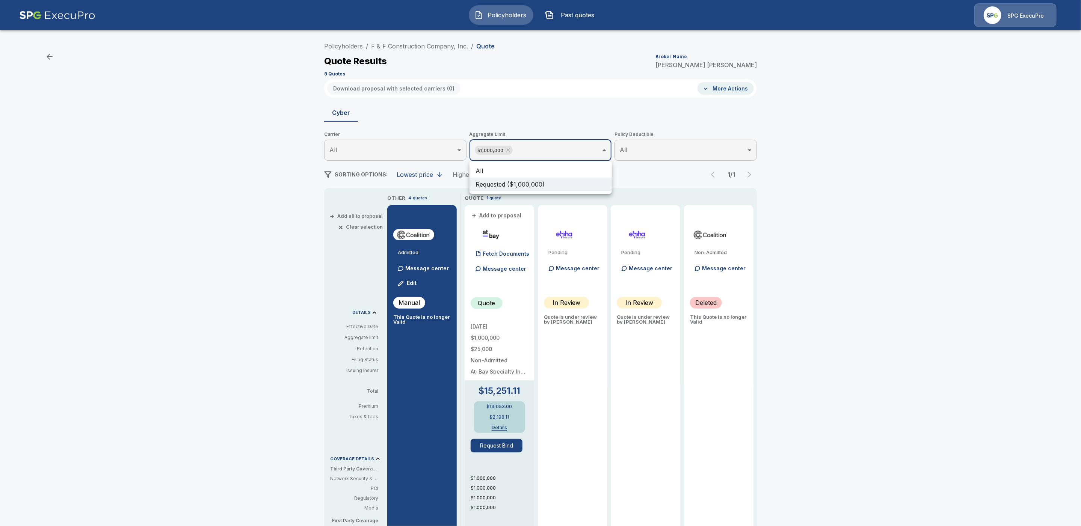
click at [486, 163] on ul "All Requested ($1,000,000)" at bounding box center [541, 177] width 142 height 33
click at [487, 169] on li "All" at bounding box center [541, 171] width 142 height 14
click at [752, 173] on div at bounding box center [540, 263] width 1081 height 526
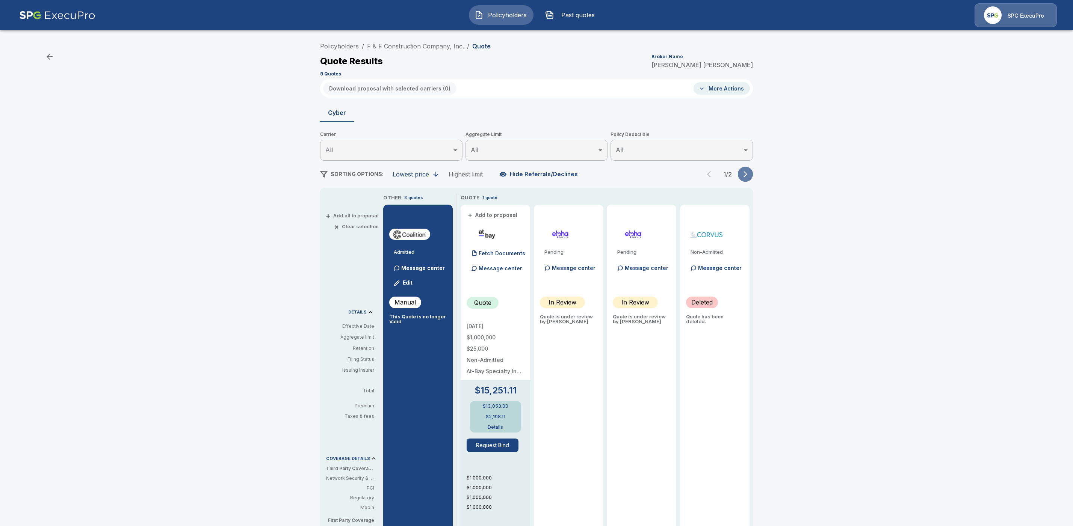
click at [749, 175] on icon "button" at bounding box center [746, 175] width 8 height 8
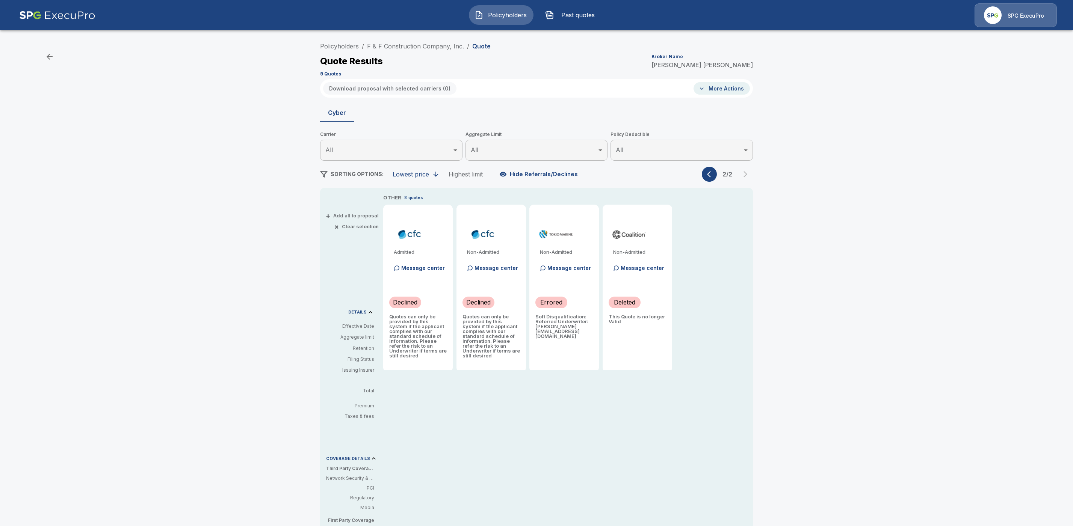
drag, startPoint x: 468, startPoint y: 46, endPoint x: 296, endPoint y: 44, distance: 172.4
click at [296, 44] on div "Policyholders / F & F Construction Company, Inc. / Quote Quote Results Broker N…" at bounding box center [536, 384] width 1073 height 697
drag, startPoint x: 468, startPoint y: 44, endPoint x: 365, endPoint y: 43, distance: 102.9
click at [365, 43] on ol "Policyholders / F & F Construction Company, Inc. / Quote" at bounding box center [405, 46] width 171 height 9
copy ol "F & F Construction Company, Inc. /"
